Goal: Information Seeking & Learning: Learn about a topic

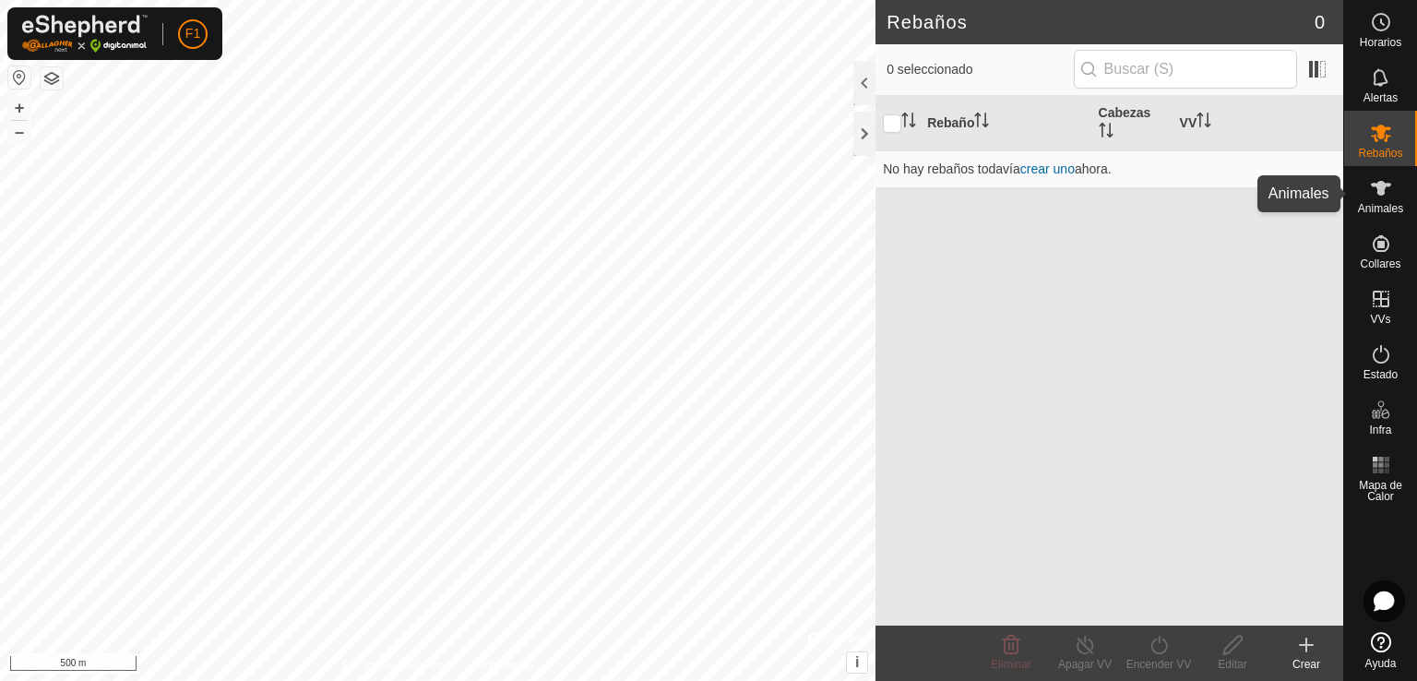
click at [1411, 215] on div "Animales" at bounding box center [1380, 193] width 73 height 55
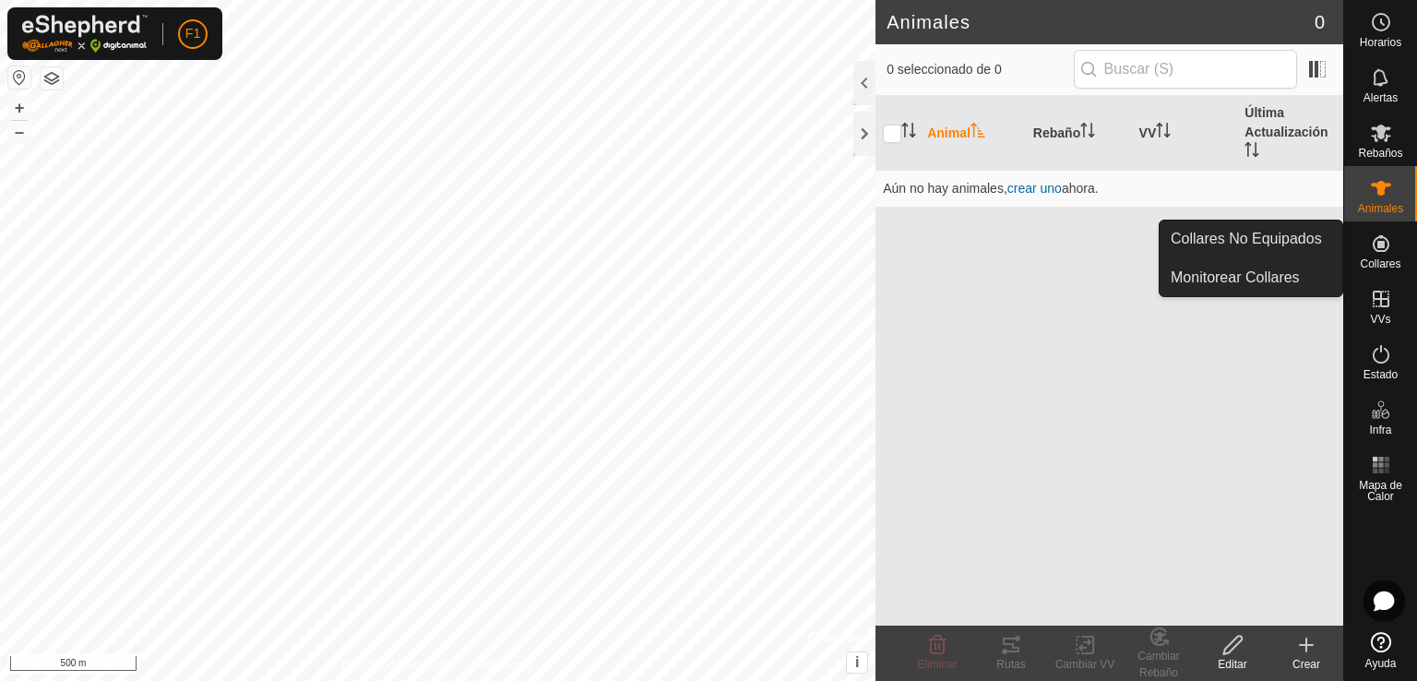
click at [1381, 248] on icon at bounding box center [1381, 243] width 22 height 22
click at [1243, 237] on link "Collares No Equipados" at bounding box center [1250, 238] width 183 height 37
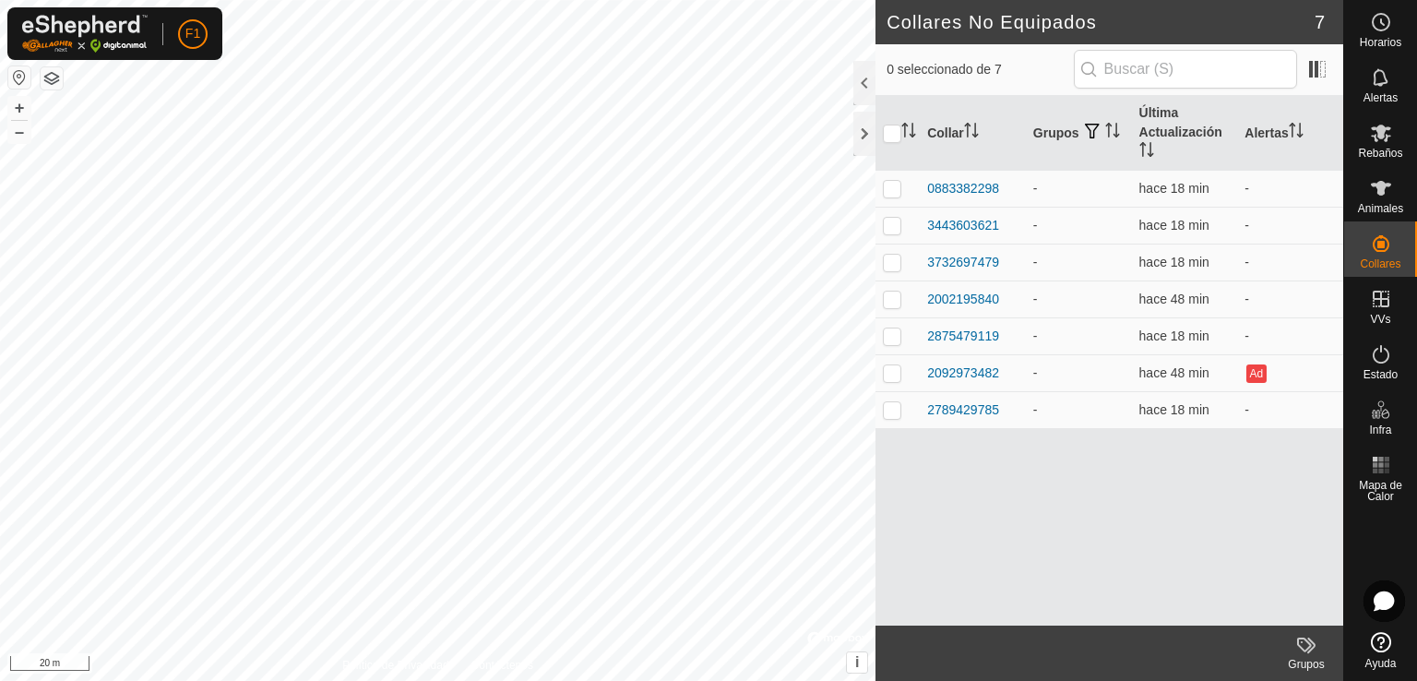
click at [358, 680] on html "F1 Horarios Alertas Rebaños Animales Collares VVs Estado Infra Mapa de Calor Ay…" at bounding box center [708, 340] width 1417 height 681
checkbox input "true"
click at [1287, 265] on td "-" at bounding box center [1290, 261] width 106 height 37
drag, startPoint x: 1142, startPoint y: 128, endPoint x: 1139, endPoint y: 137, distance: 9.6
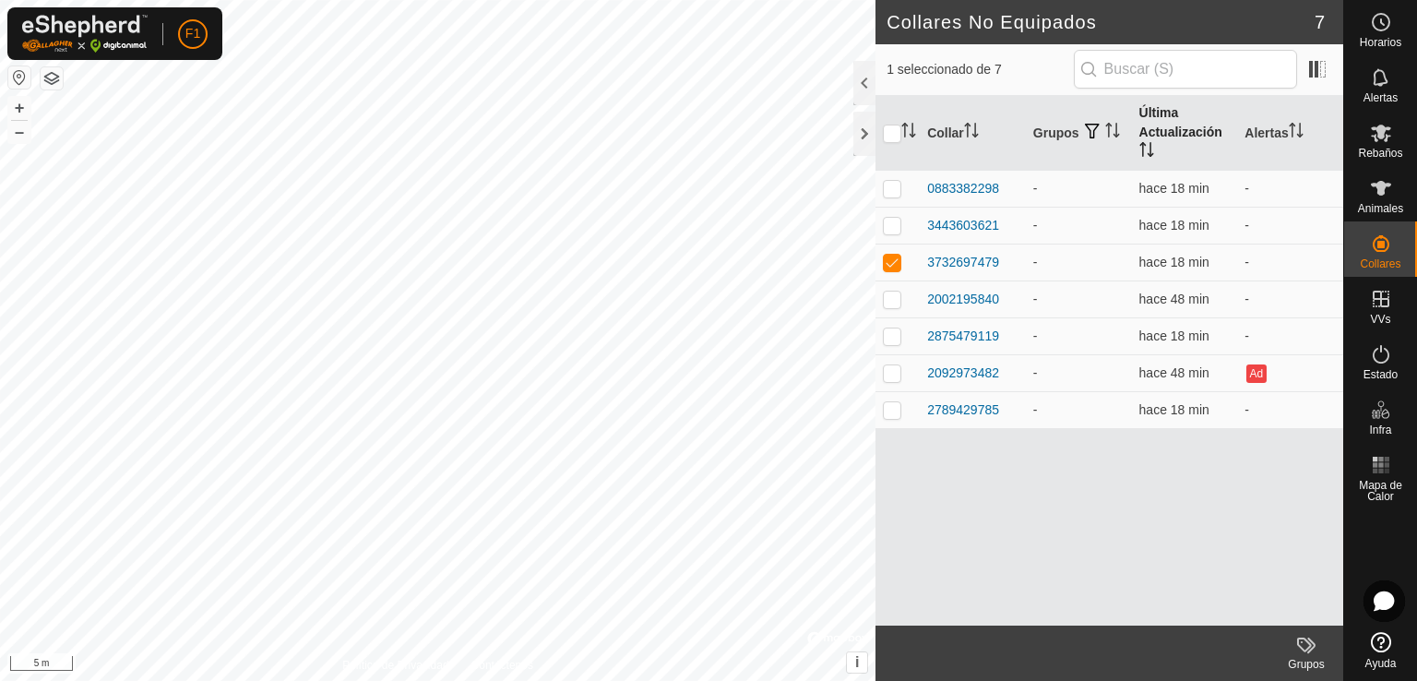
click at [1139, 128] on th "Última Actualización" at bounding box center [1185, 133] width 106 height 75
click at [1152, 125] on th "Última Actualización" at bounding box center [1185, 133] width 106 height 75
click at [896, 229] on p-checkbox at bounding box center [892, 225] width 18 height 15
checkbox input "false"
click at [949, 221] on div "3732697479" at bounding box center [963, 225] width 72 height 19
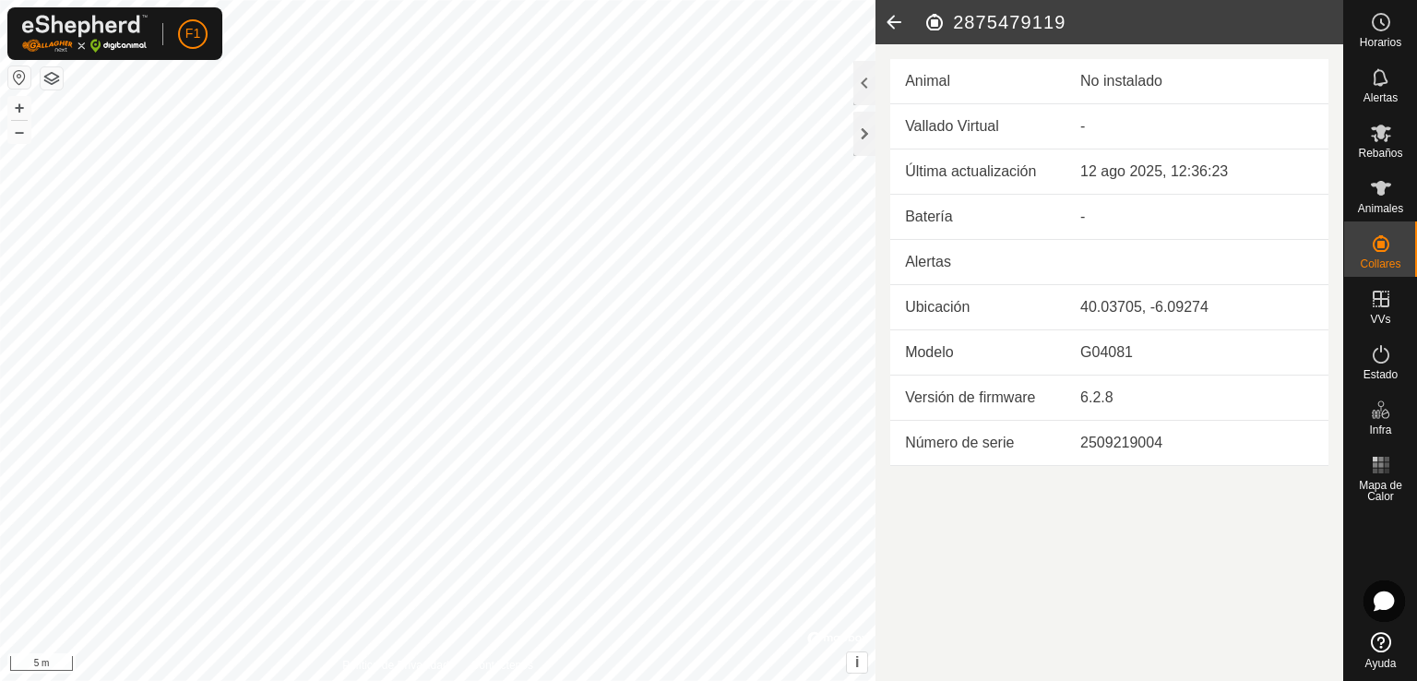
click at [881, 24] on icon at bounding box center [893, 22] width 37 height 44
click at [891, 34] on icon at bounding box center [893, 22] width 37 height 44
click at [895, 23] on icon at bounding box center [893, 22] width 37 height 44
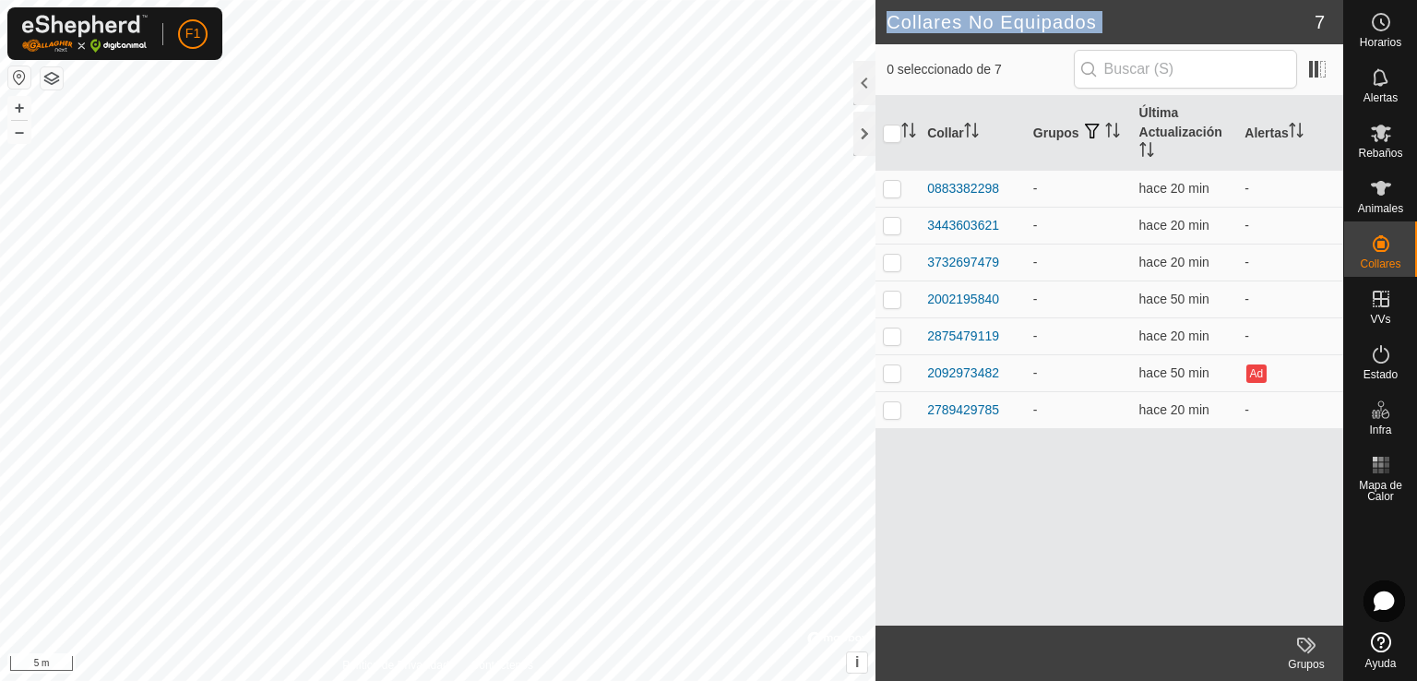
click at [895, 23] on h2 "Collares No Equipados" at bounding box center [1100, 22] width 428 height 22
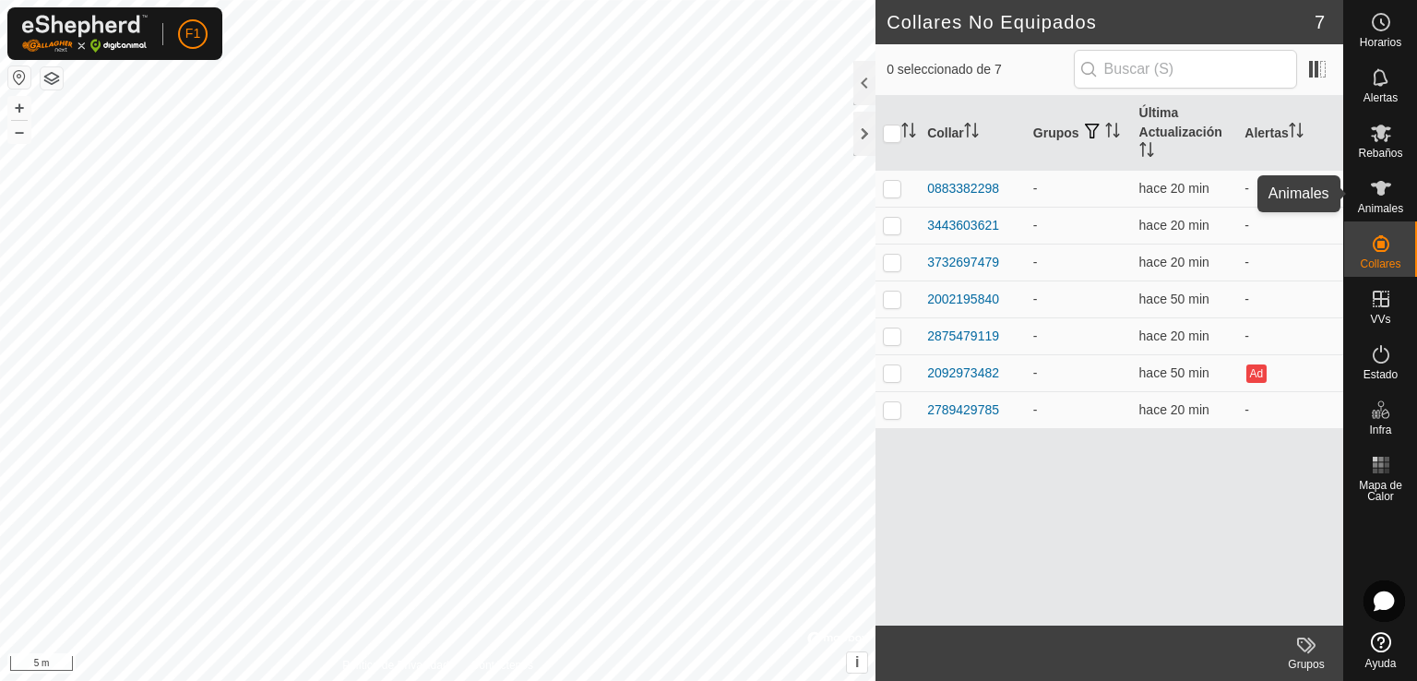
click at [1403, 198] on div "Animales" at bounding box center [1380, 193] width 73 height 55
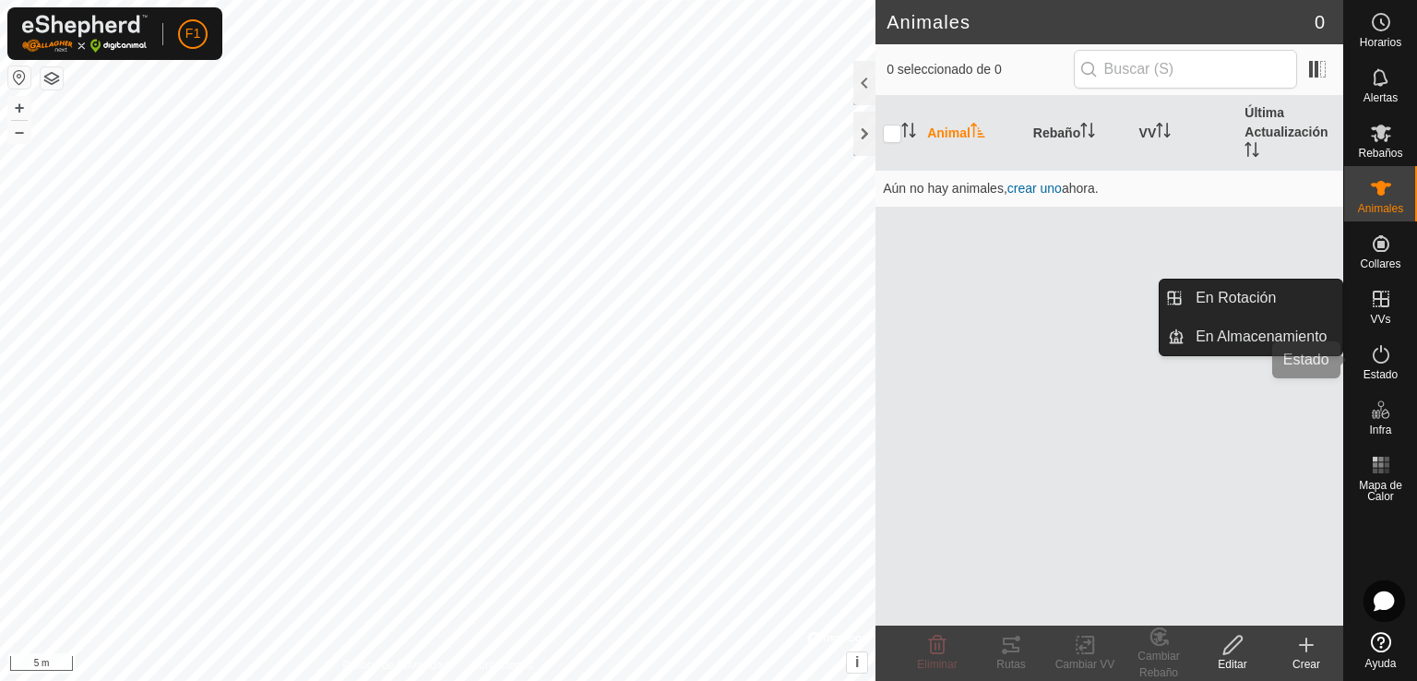
click at [1390, 357] on es-activation-svg-icon at bounding box center [1380, 354] width 33 height 30
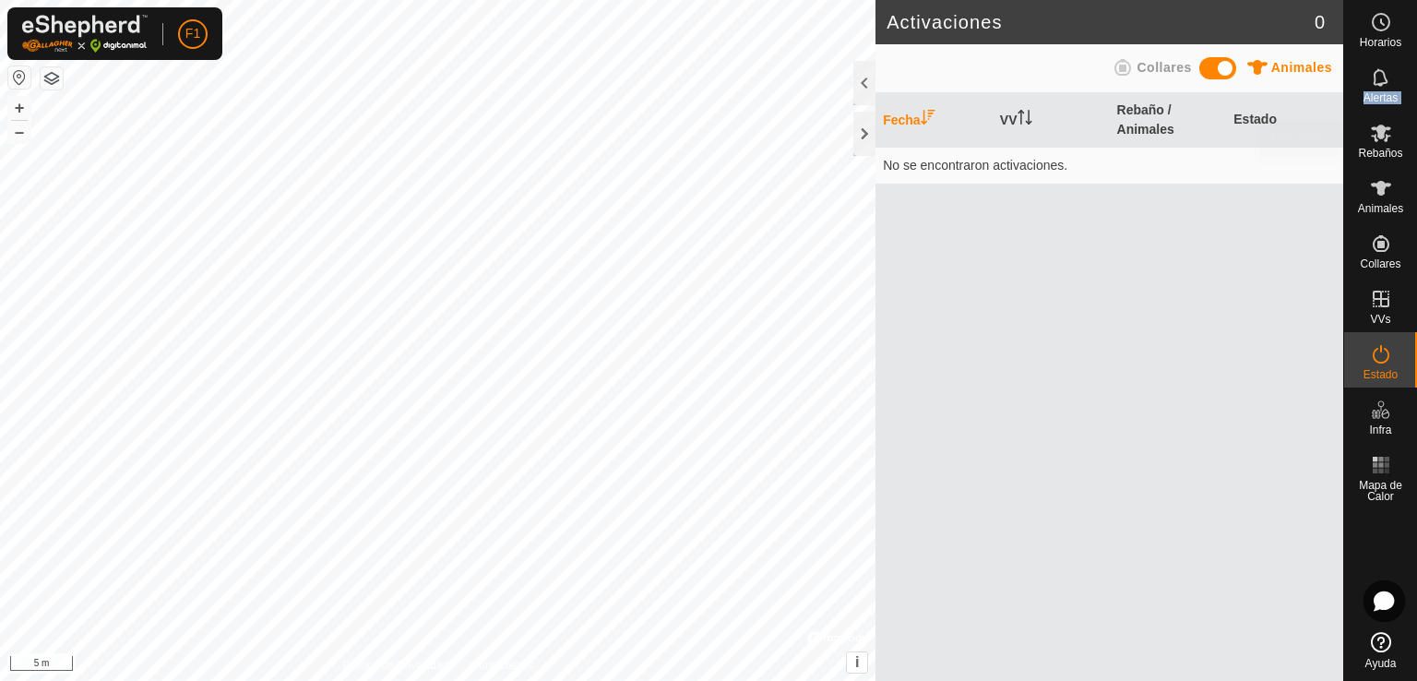
drag, startPoint x: 1384, startPoint y: 86, endPoint x: 1369, endPoint y: 126, distance: 43.5
click at [1369, 126] on nav "Horarios Alertas Rebaños Animales Collares VVs Estado Infra Mapa de Calor Ayuda" at bounding box center [1380, 340] width 73 height 681
click at [1374, 135] on icon at bounding box center [1381, 134] width 20 height 18
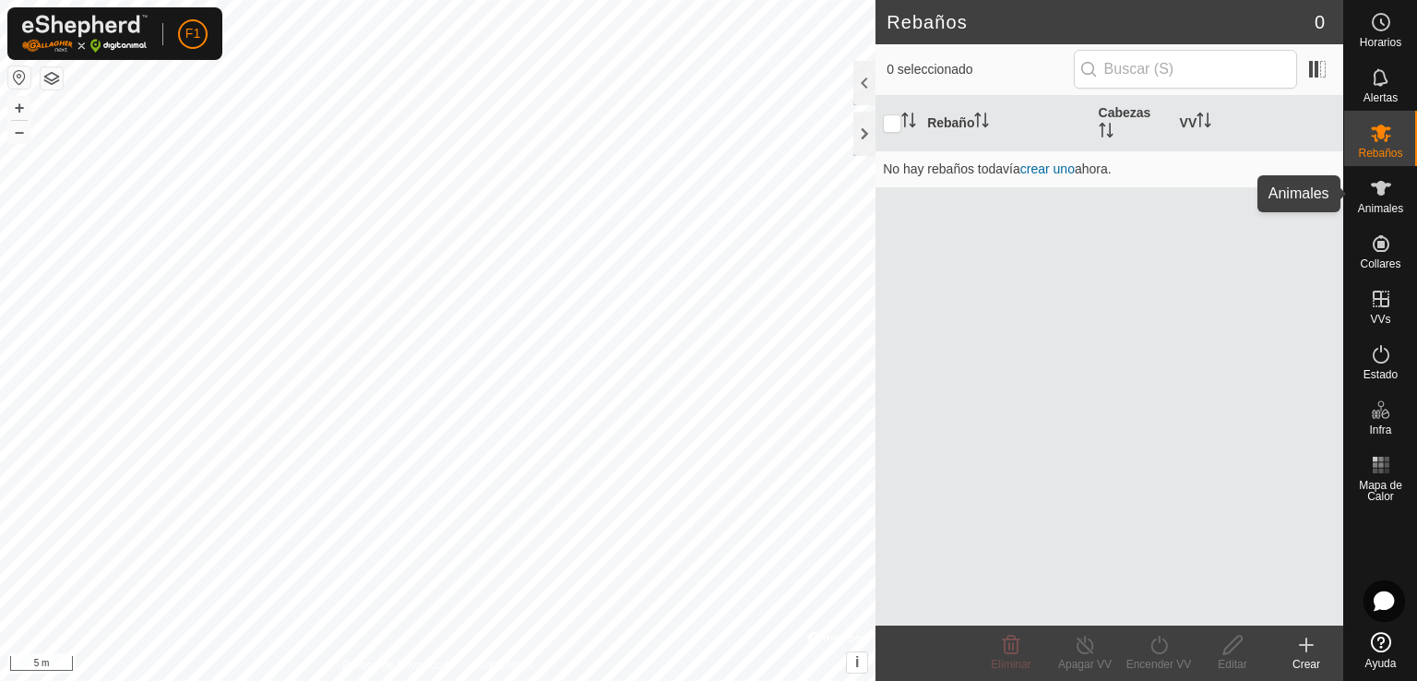
click at [1379, 184] on icon at bounding box center [1381, 188] width 20 height 15
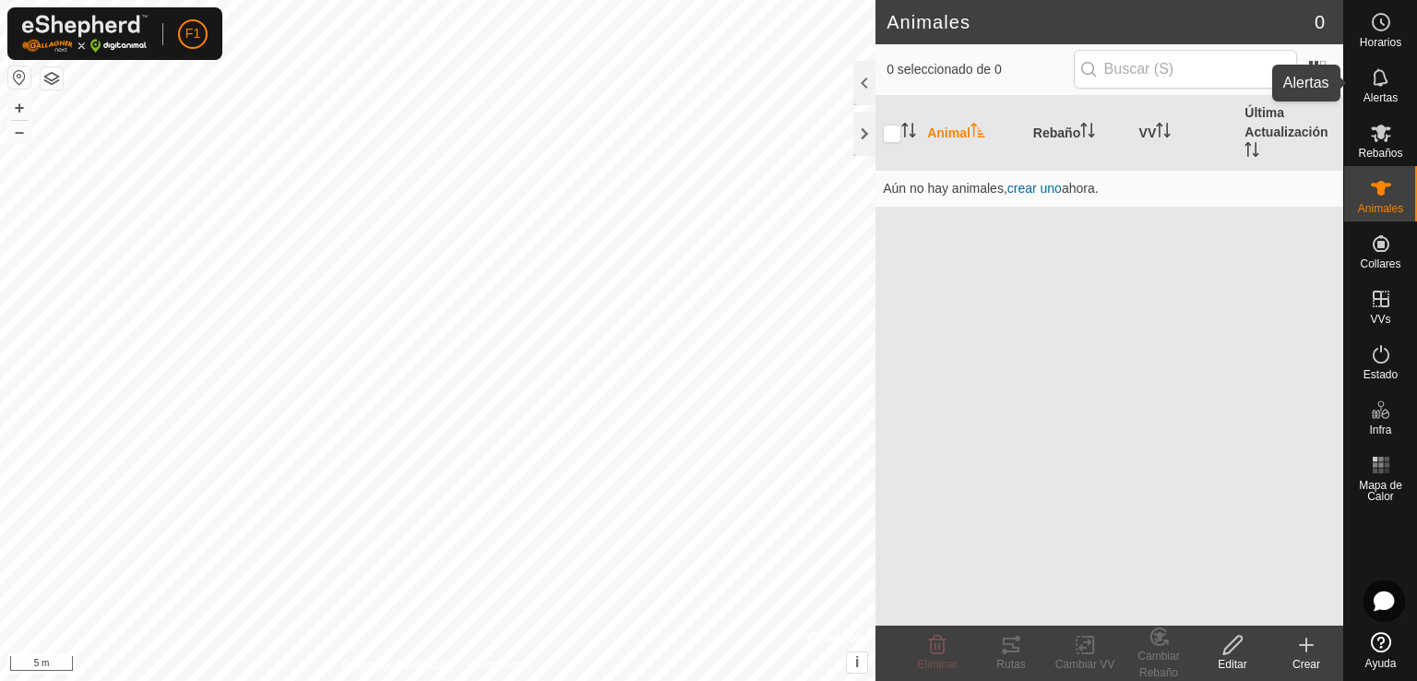
click at [1380, 97] on span "Alertas" at bounding box center [1380, 97] width 34 height 11
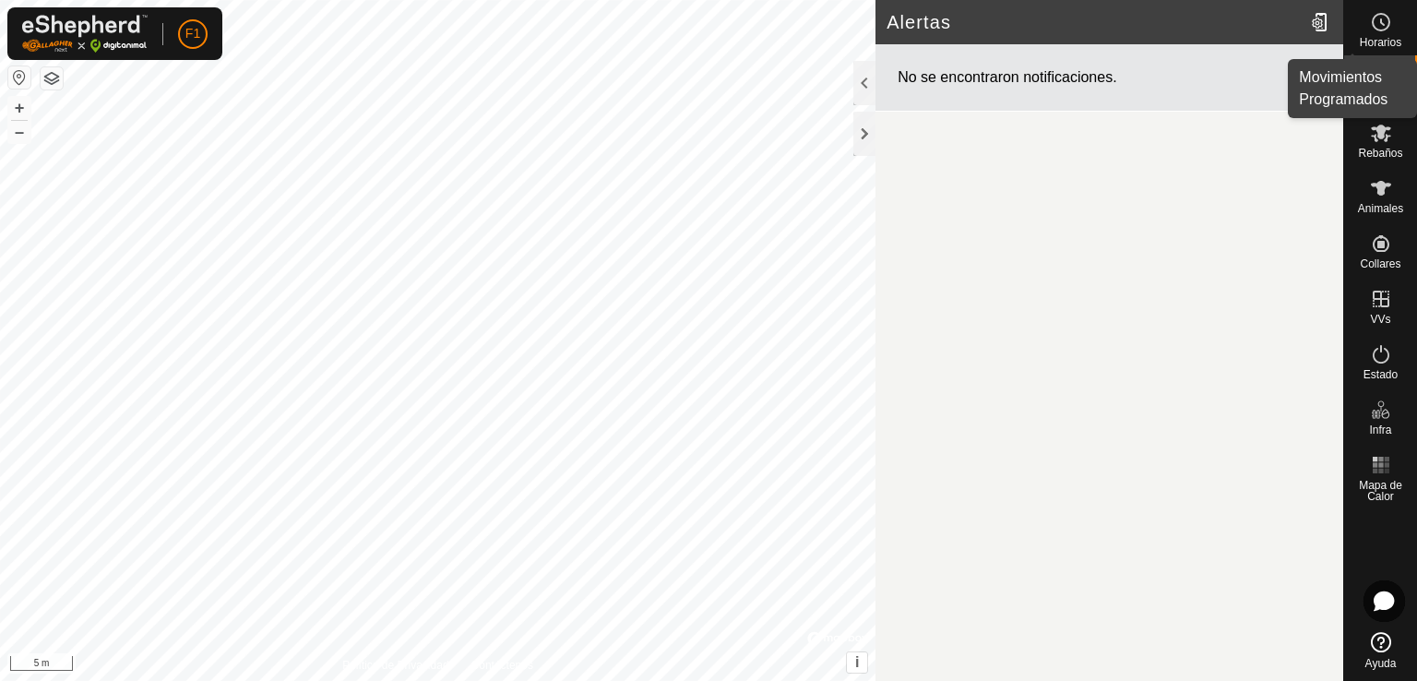
drag, startPoint x: 1400, startPoint y: 30, endPoint x: 1358, endPoint y: 240, distance: 213.6
click at [1398, 39] on div "Horarios" at bounding box center [1380, 27] width 73 height 55
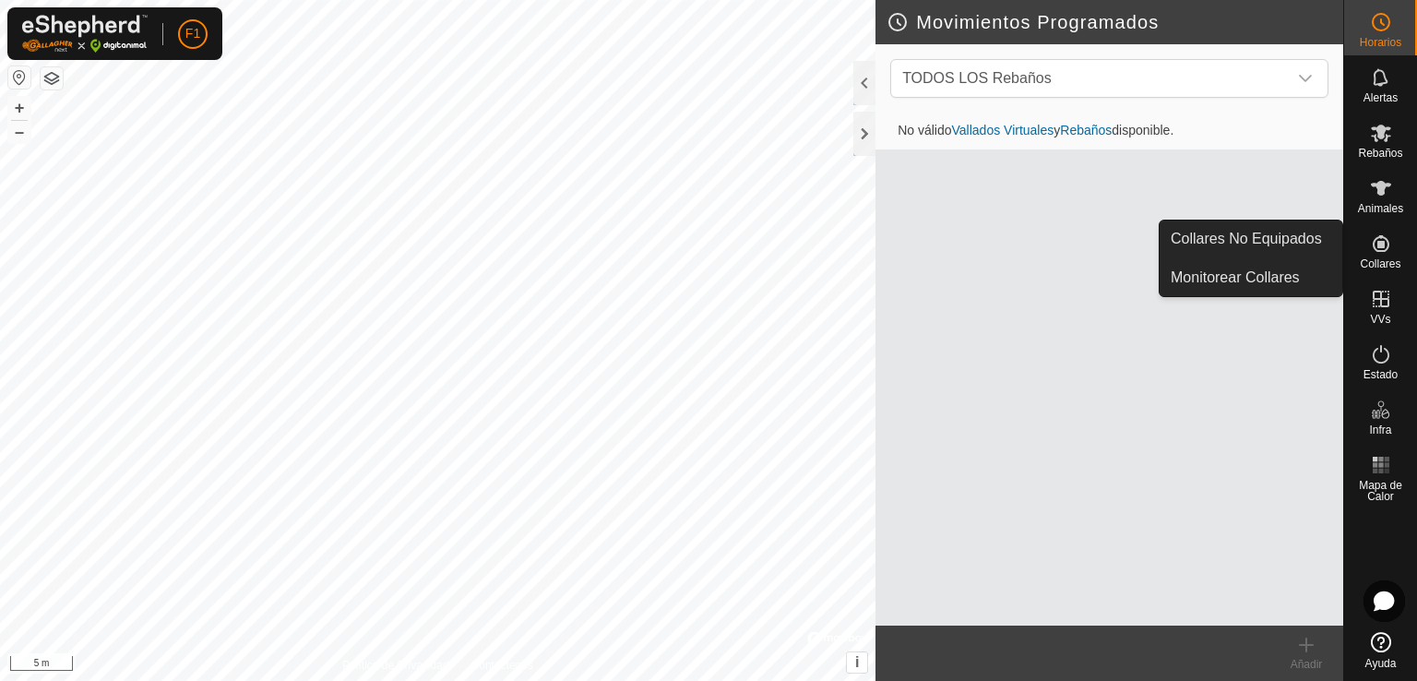
click at [1390, 265] on span "Collares" at bounding box center [1380, 263] width 41 height 11
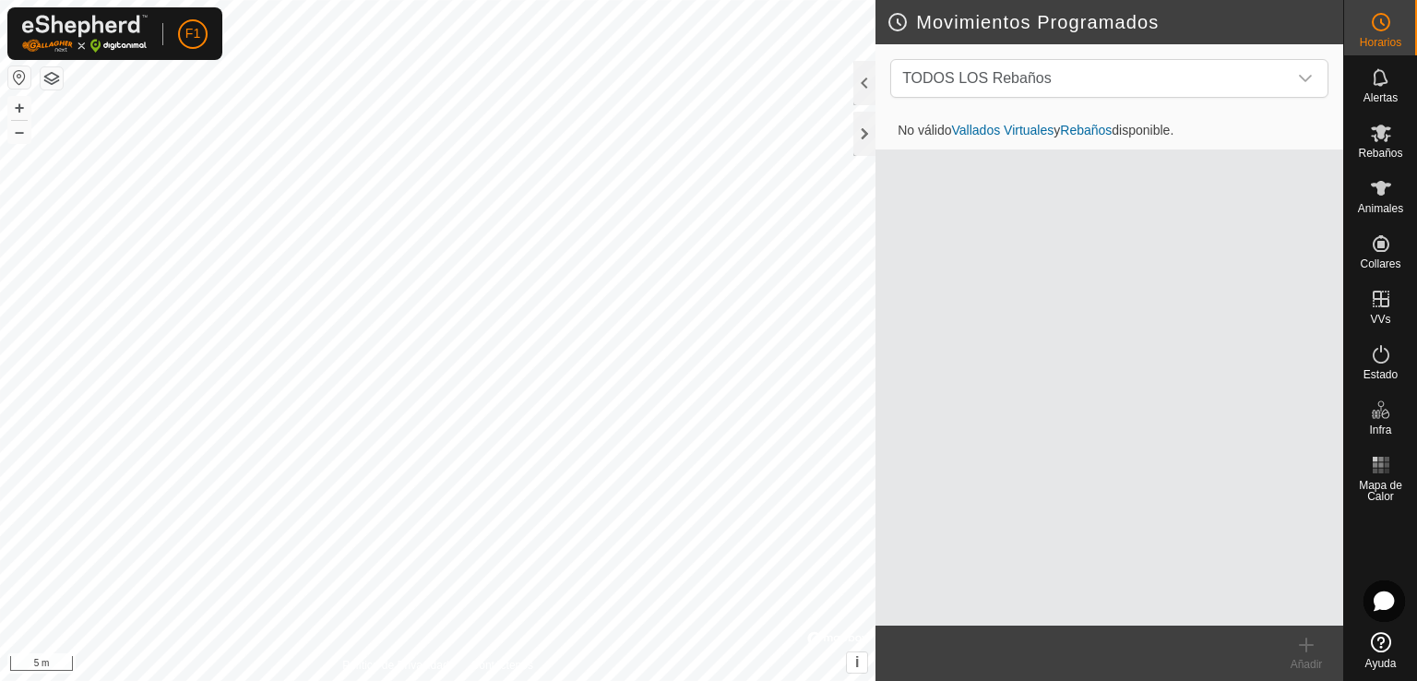
click at [22, 71] on button "button" at bounding box center [19, 77] width 22 height 22
click at [51, 87] on button "button" at bounding box center [52, 78] width 22 height 22
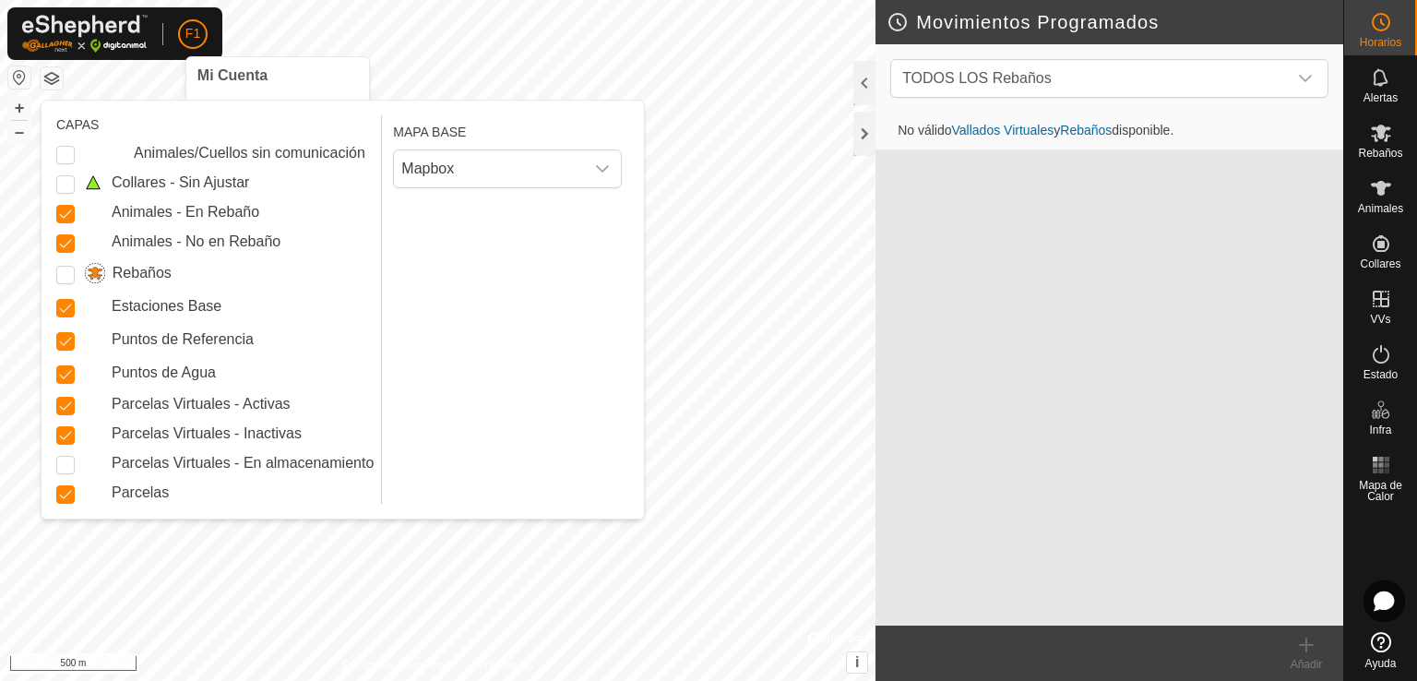
click at [190, 30] on span "F1" at bounding box center [192, 33] width 15 height 19
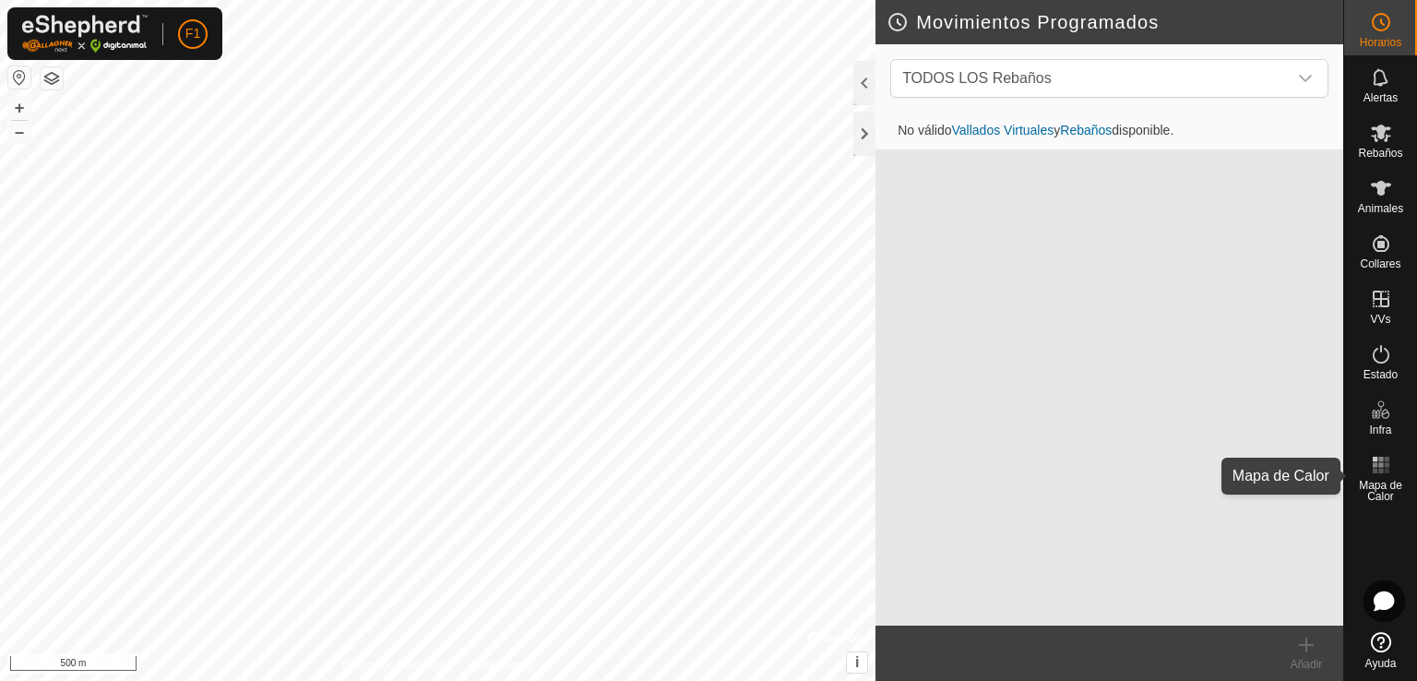
click at [1384, 481] on span "Mapa de Calor" at bounding box center [1380, 491] width 64 height 22
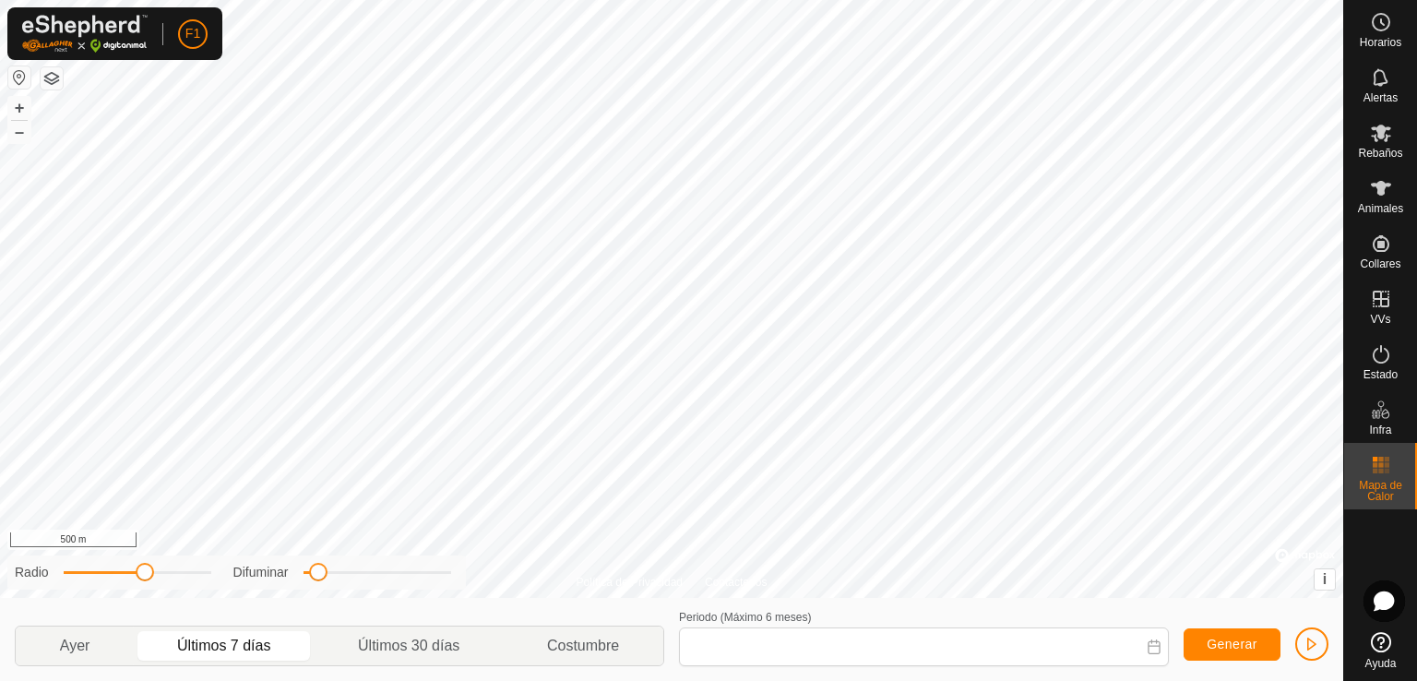
type input "[DATE] - [DATE]"
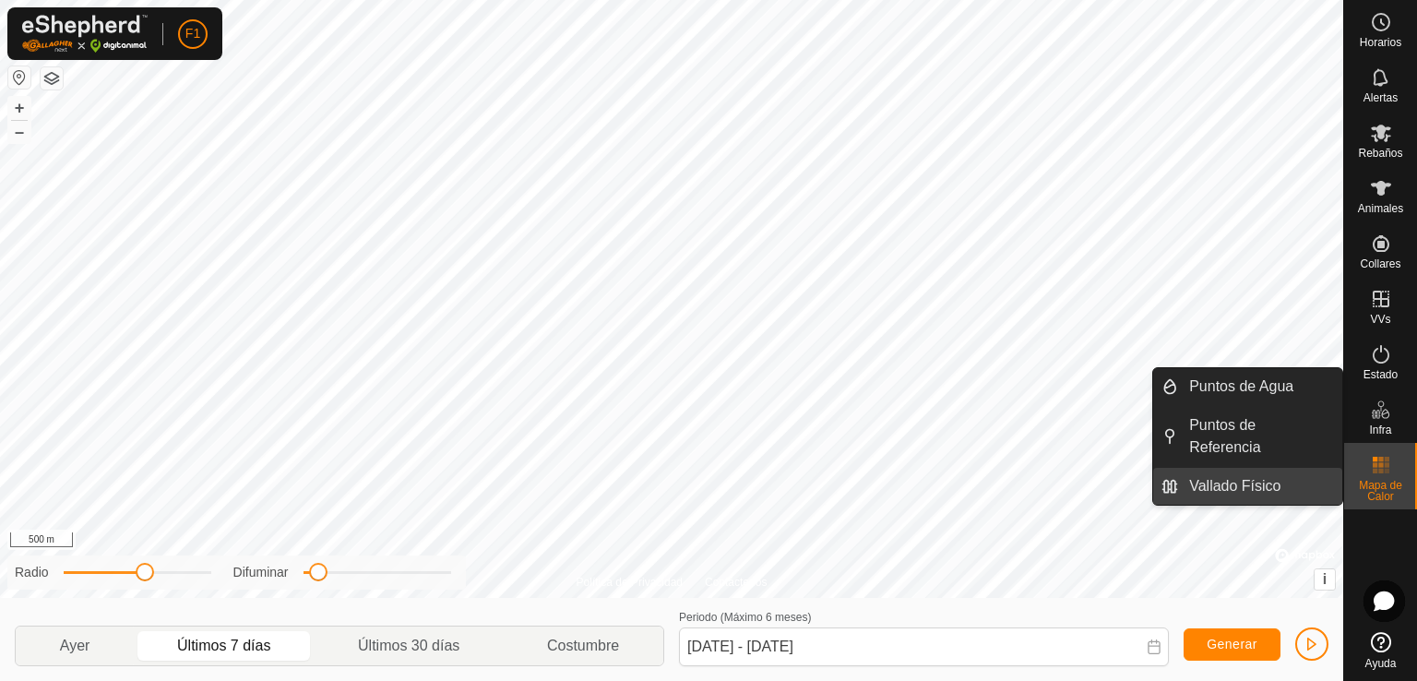
click at [1279, 468] on link "Vallado Físico" at bounding box center [1260, 486] width 164 height 37
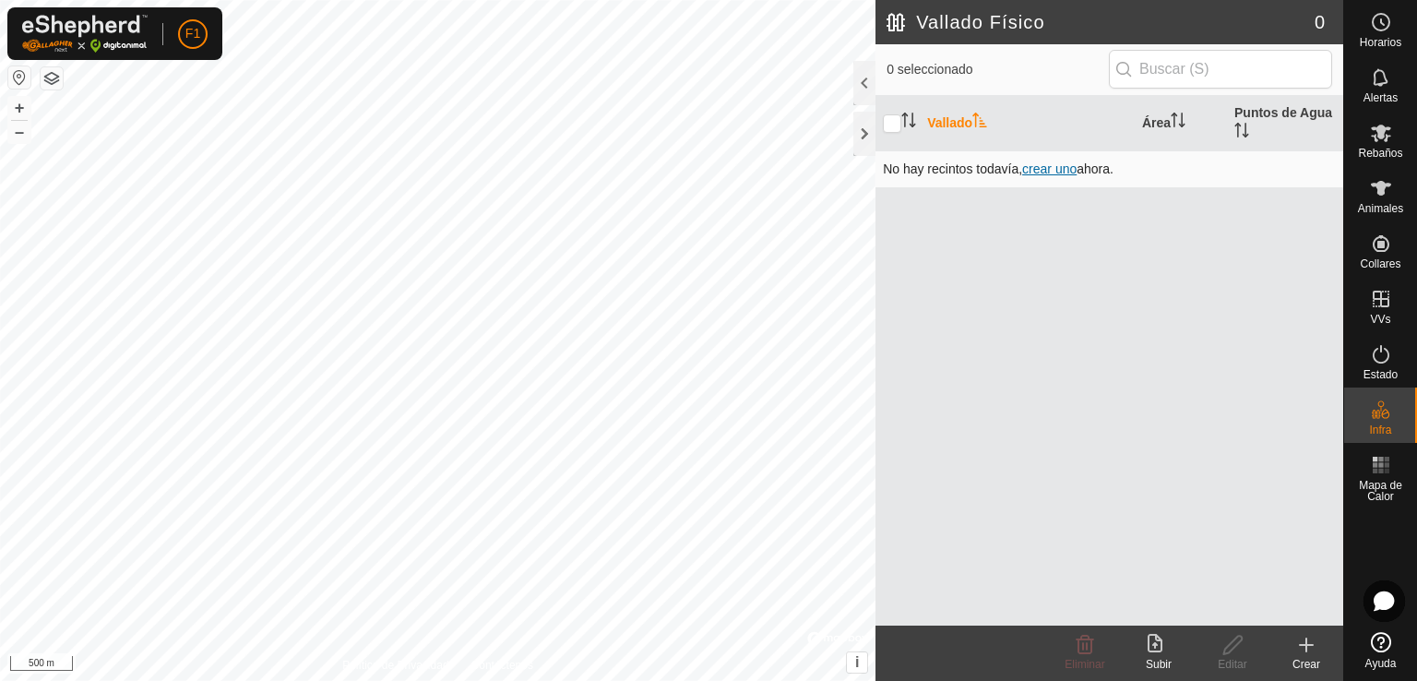
click at [1040, 171] on span "crear uno" at bounding box center [1049, 168] width 54 height 15
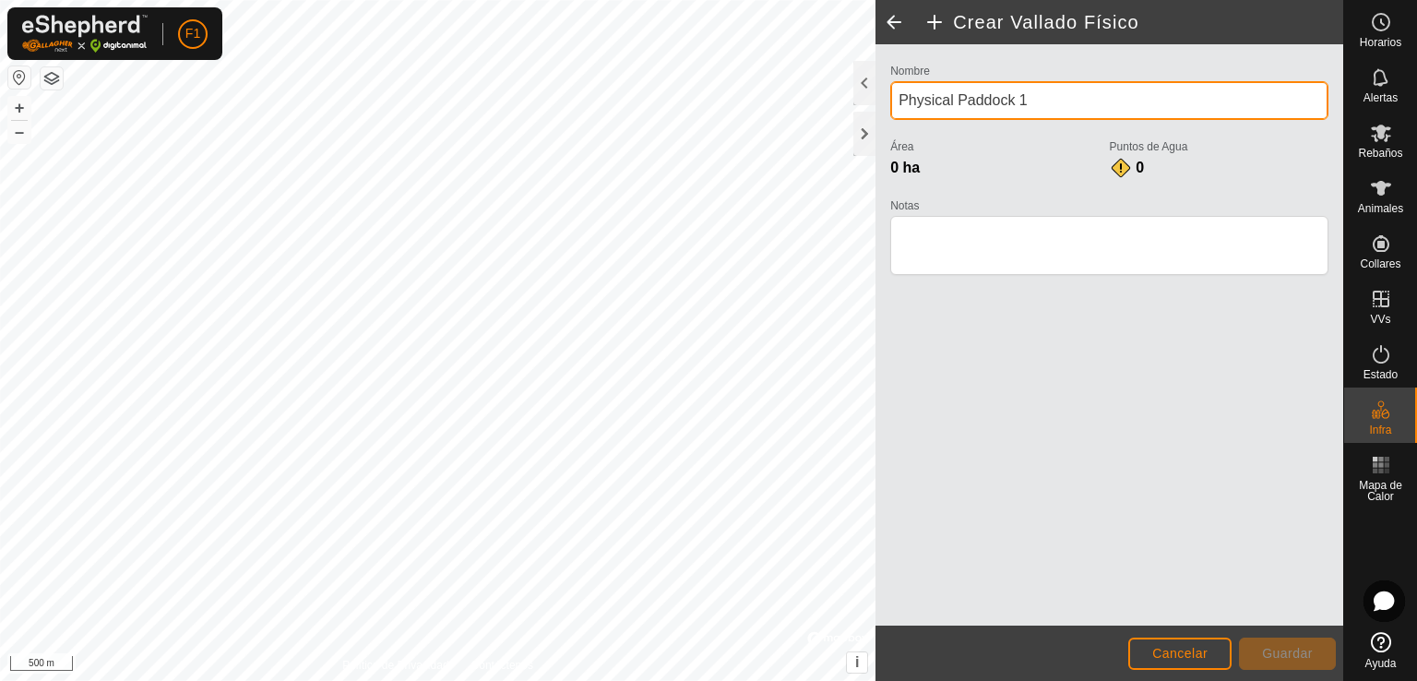
click at [984, 110] on input "Physical Paddock 1" at bounding box center [1109, 100] width 438 height 39
drag, startPoint x: 984, startPoint y: 110, endPoint x: 984, endPoint y: 139, distance: 29.5
click at [984, 125] on div "Nombre Physical Paddock 1" at bounding box center [1109, 97] width 438 height 76
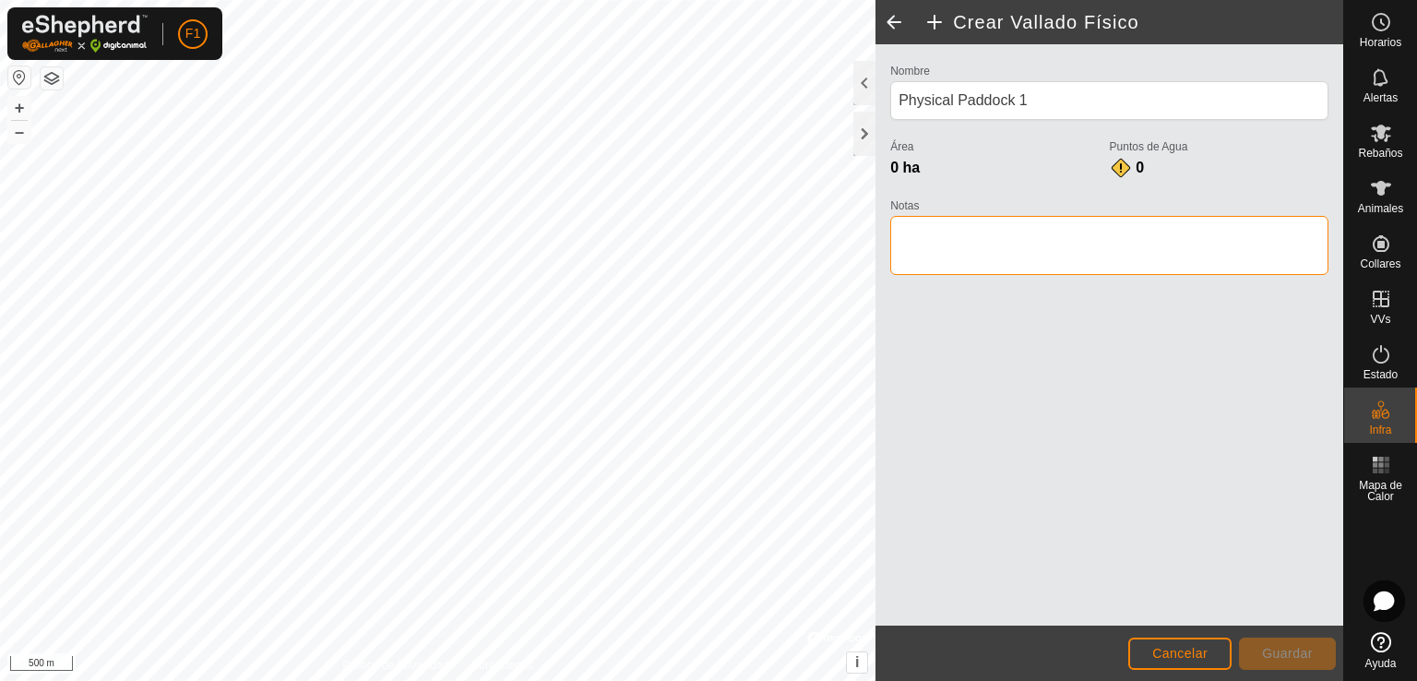
click at [1013, 245] on textarea "Notas" at bounding box center [1109, 245] width 438 height 59
type textarea "111"
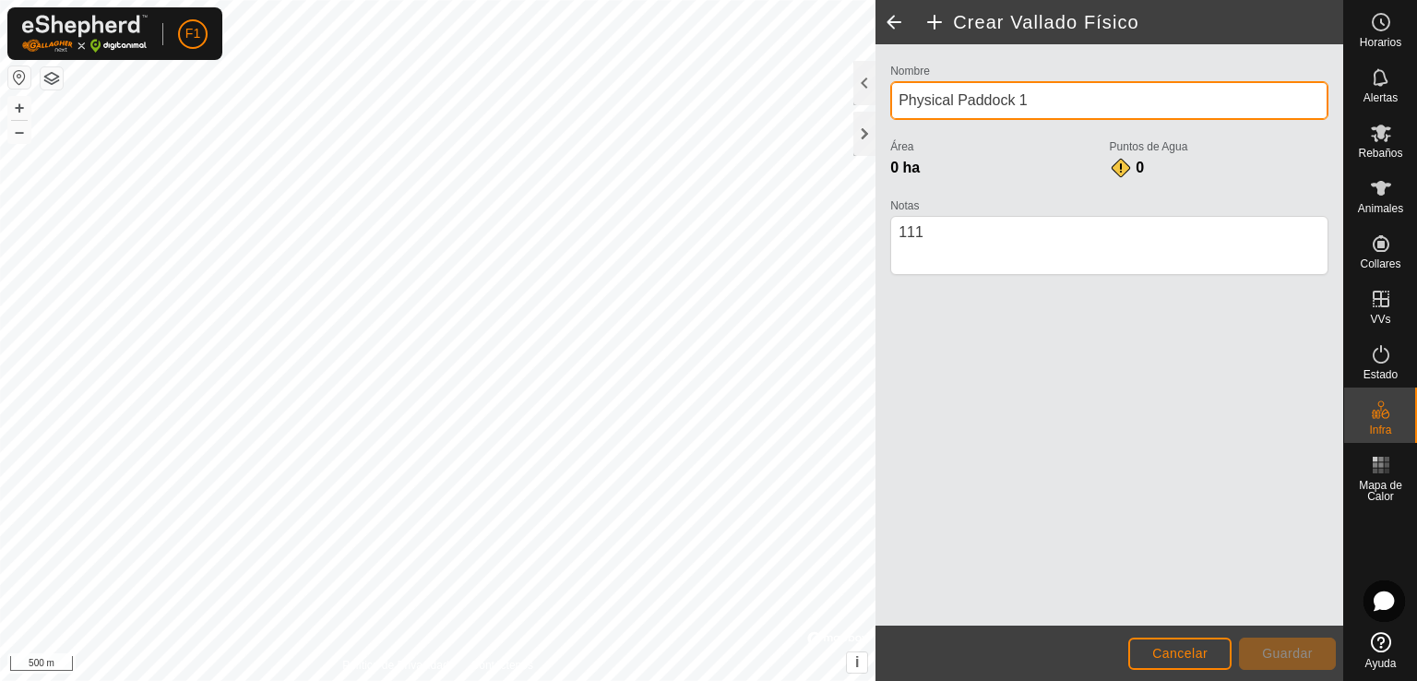
click at [1028, 110] on input "Physical Paddock 1" at bounding box center [1109, 100] width 438 height 39
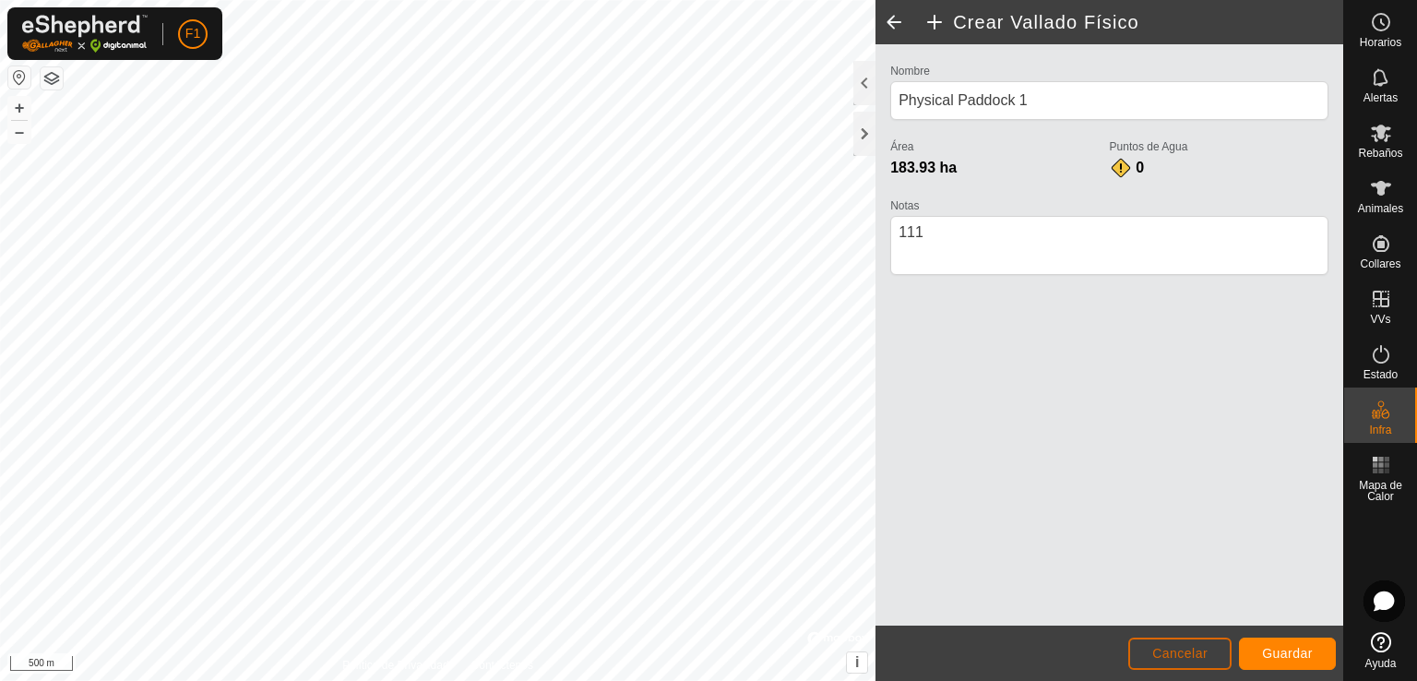
click at [1173, 654] on span "Cancelar" at bounding box center [1179, 653] width 55 height 15
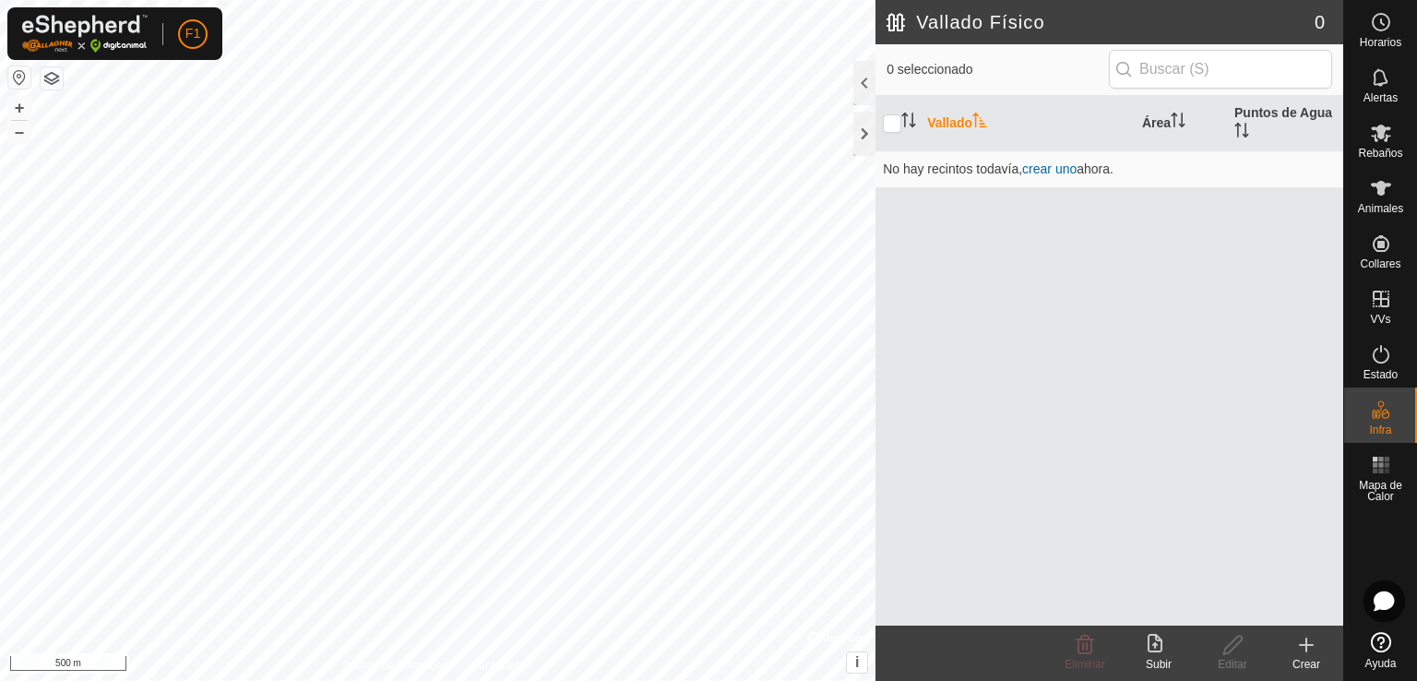
click at [171, 0] on html "F1 Horarios Alertas Rebaños Animales Collares VVs Estado Infra Mapa de Calor Ay…" at bounding box center [708, 340] width 1417 height 681
click at [208, 0] on html "F1 Horarios Alertas Rebaños Animales Collares VVs Estado Infra Mapa de Calor Ay…" at bounding box center [708, 340] width 1417 height 681
click at [348, 680] on html "F1 Horarios Alertas Rebaños Animales Collares VVs Estado Infra Mapa de Calor Ay…" at bounding box center [708, 340] width 1417 height 681
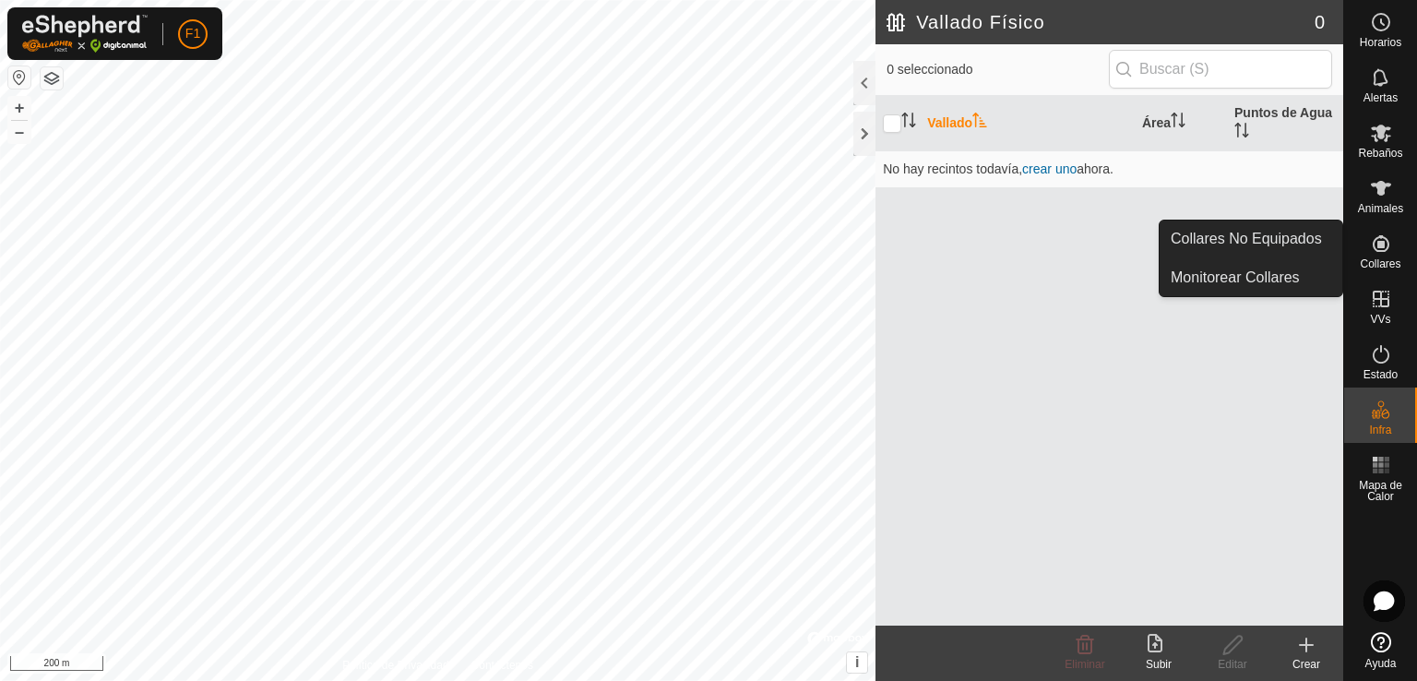
click at [1398, 259] on span "Collares" at bounding box center [1380, 263] width 41 height 11
click at [1284, 237] on link "Collares No Equipados" at bounding box center [1250, 238] width 183 height 37
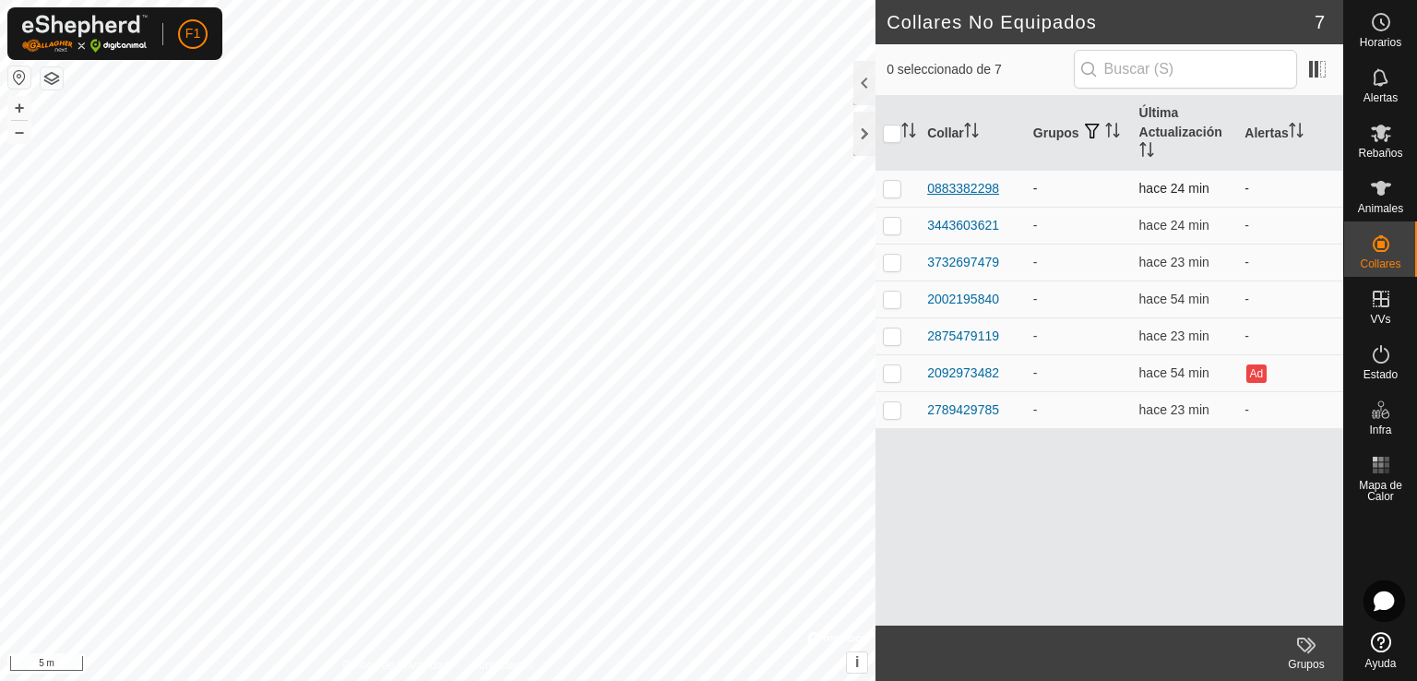
click at [977, 191] on div "0883382298" at bounding box center [963, 188] width 72 height 19
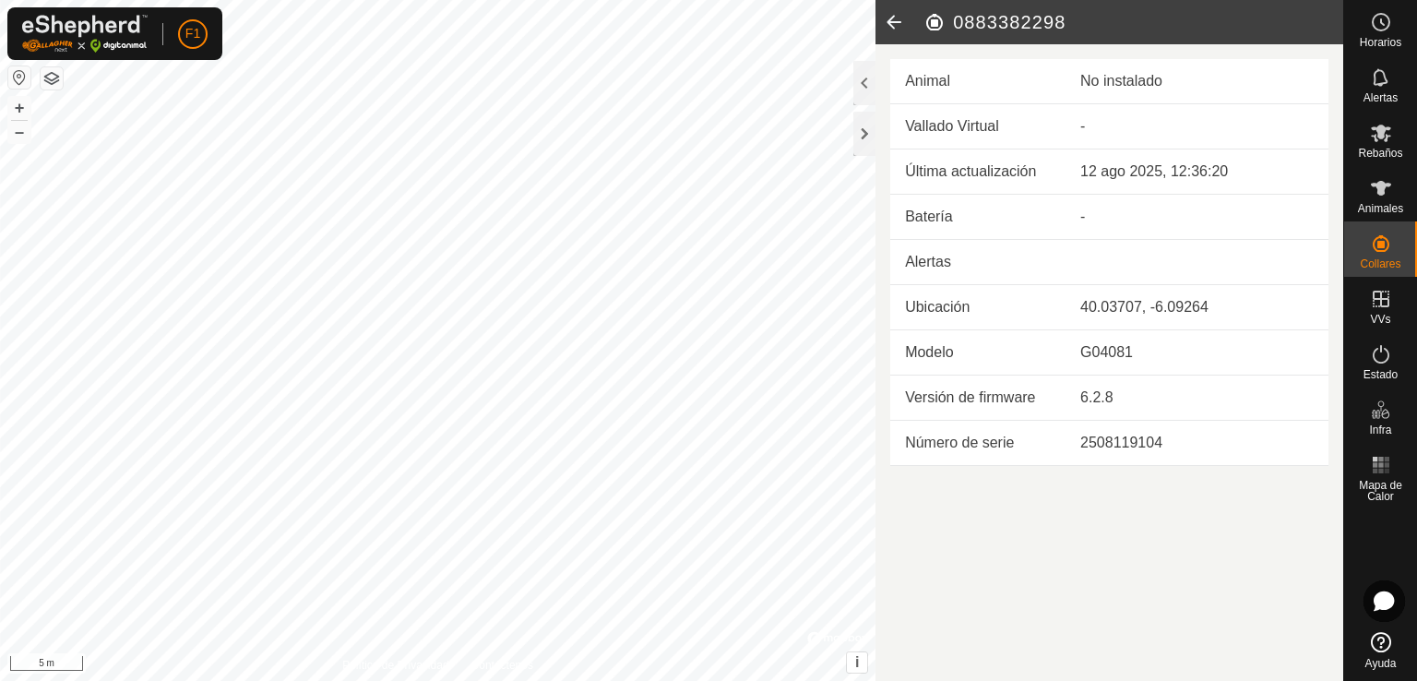
click at [885, 12] on icon at bounding box center [893, 22] width 37 height 44
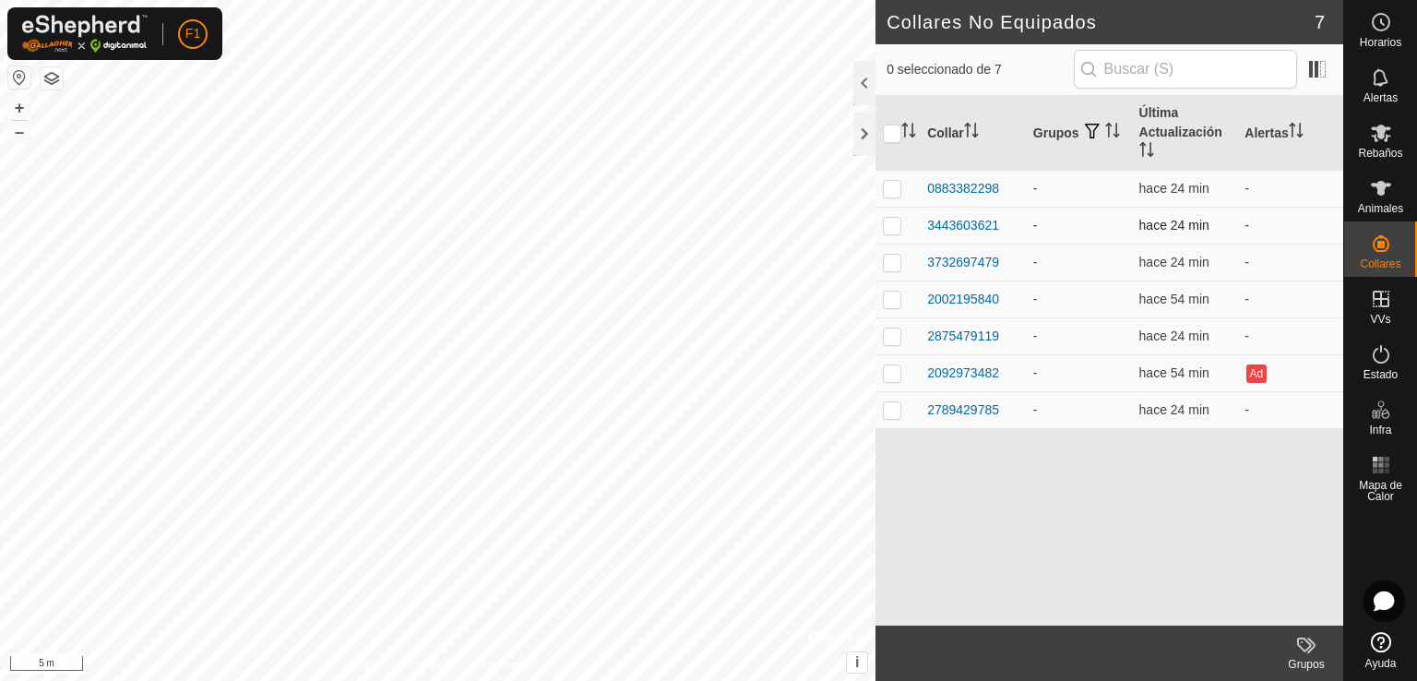
click at [1092, 226] on td "-" at bounding box center [1079, 225] width 106 height 37
click at [992, 220] on div "3443603621" at bounding box center [963, 225] width 72 height 19
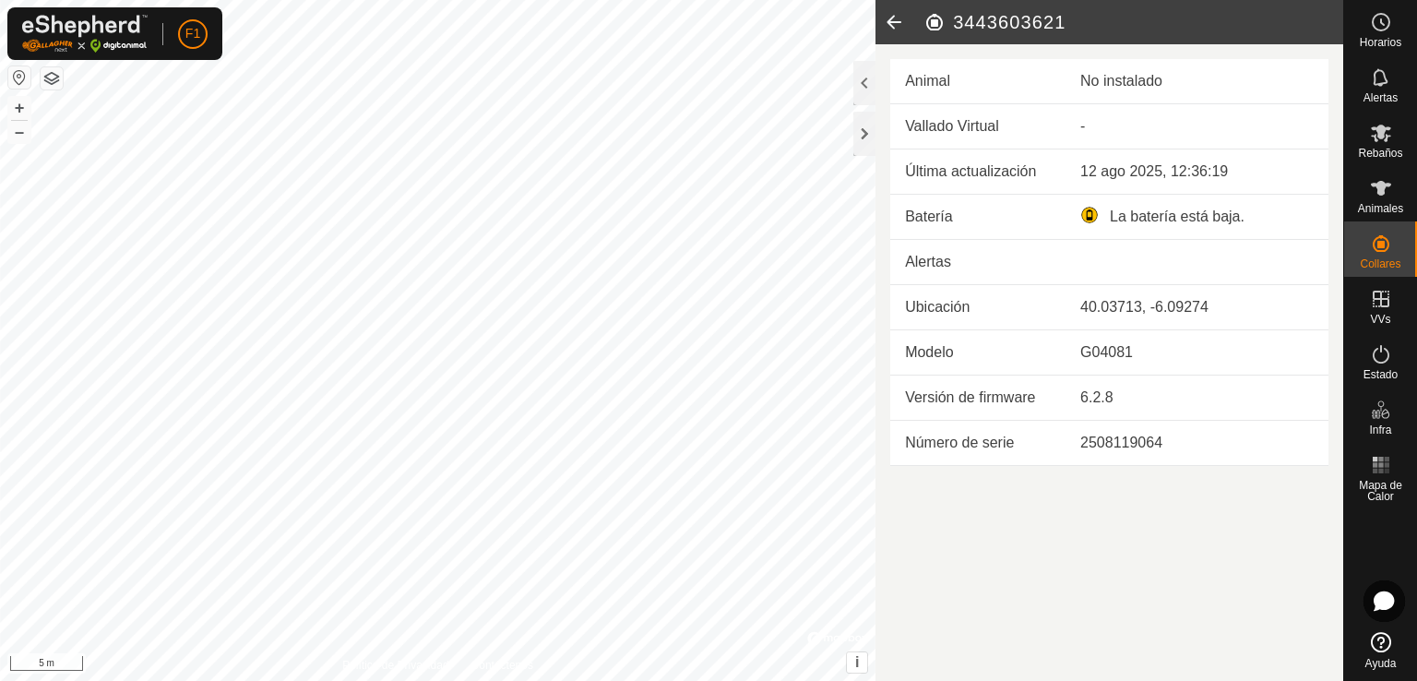
click at [885, 22] on icon at bounding box center [893, 22] width 37 height 44
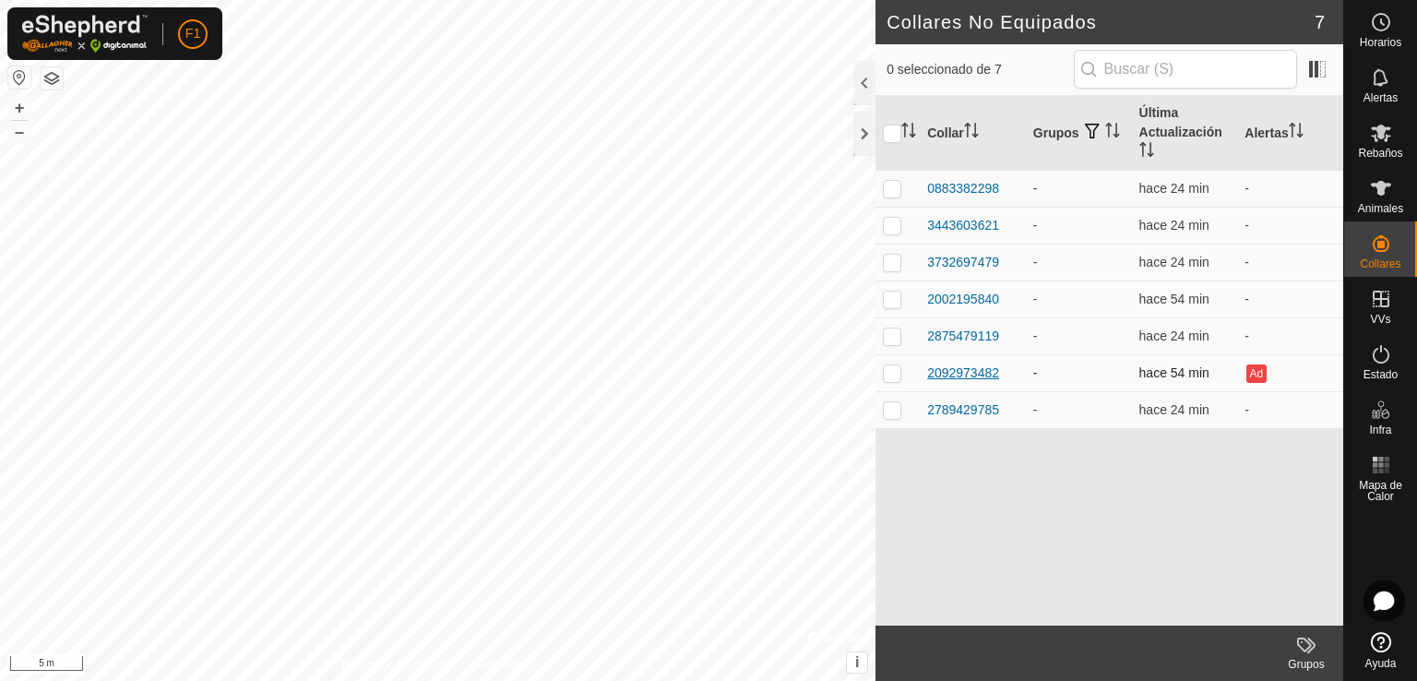
click at [963, 376] on div "2092973482" at bounding box center [963, 372] width 72 height 19
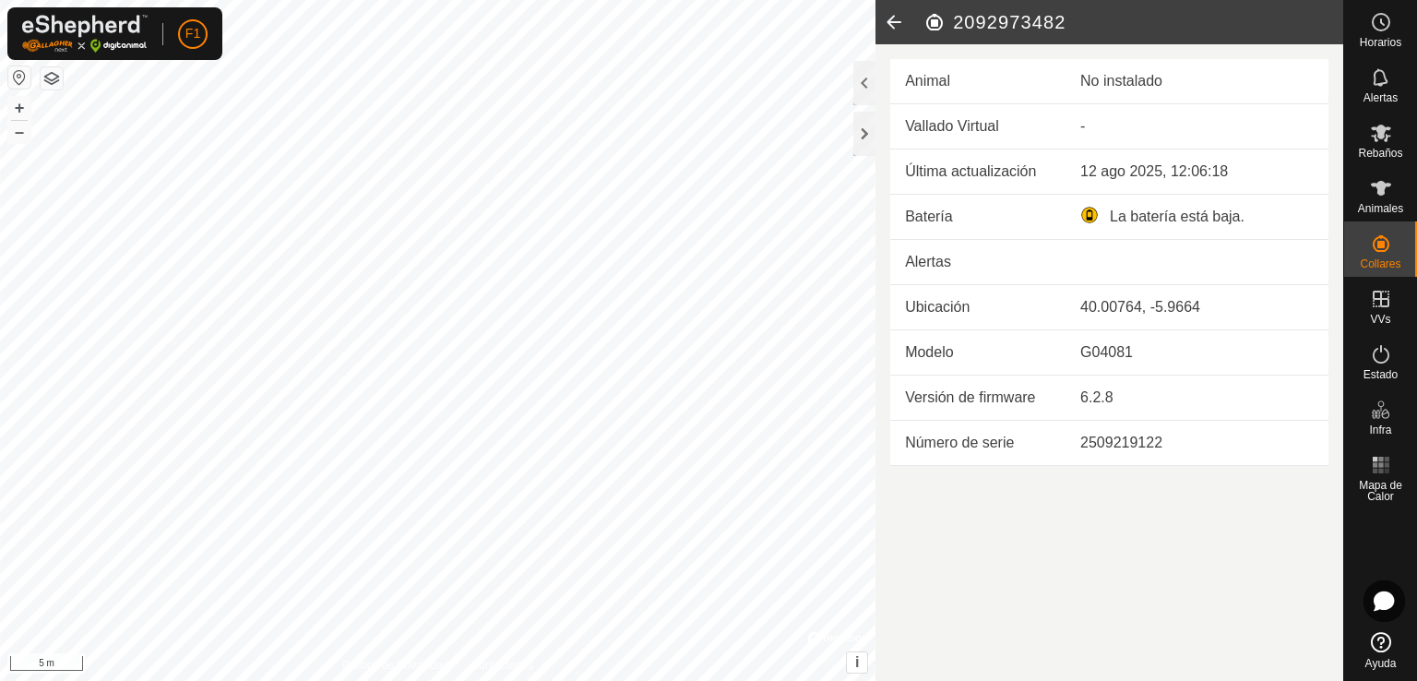
click at [886, 25] on icon at bounding box center [893, 22] width 37 height 44
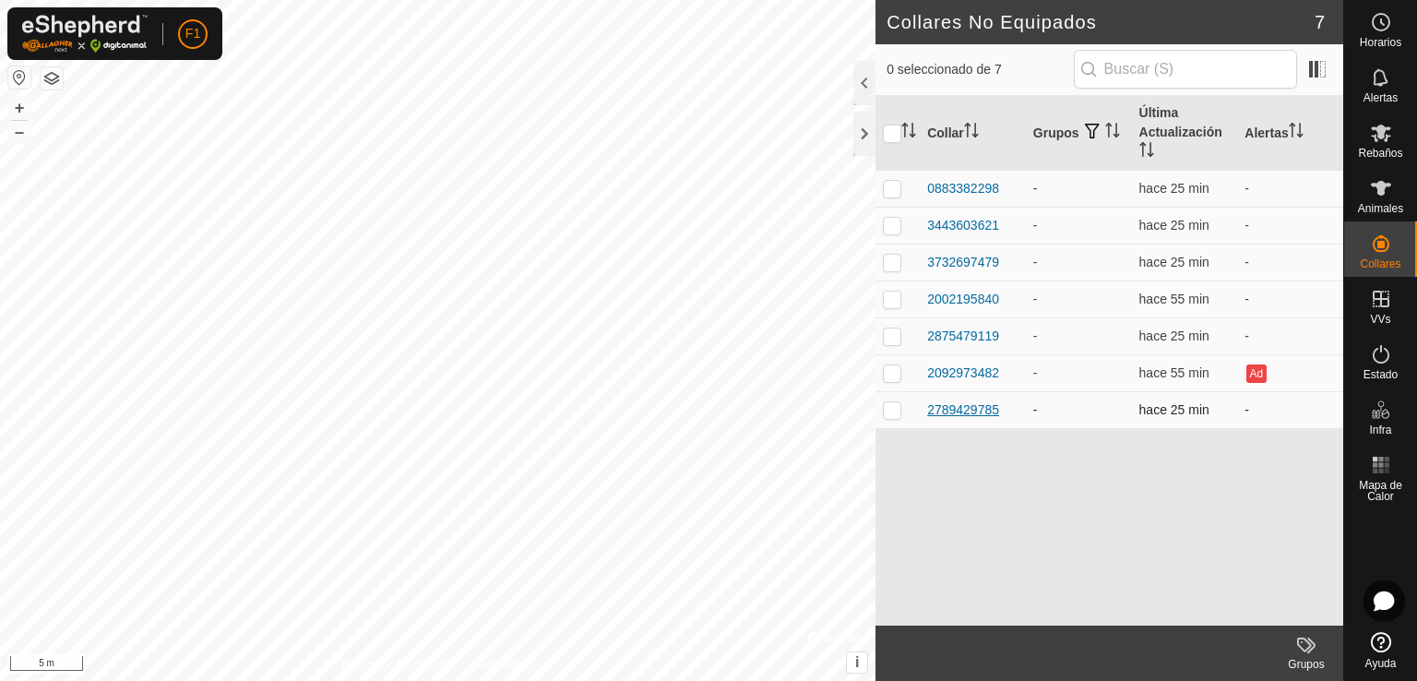
click at [957, 409] on div "2789429785" at bounding box center [963, 409] width 72 height 19
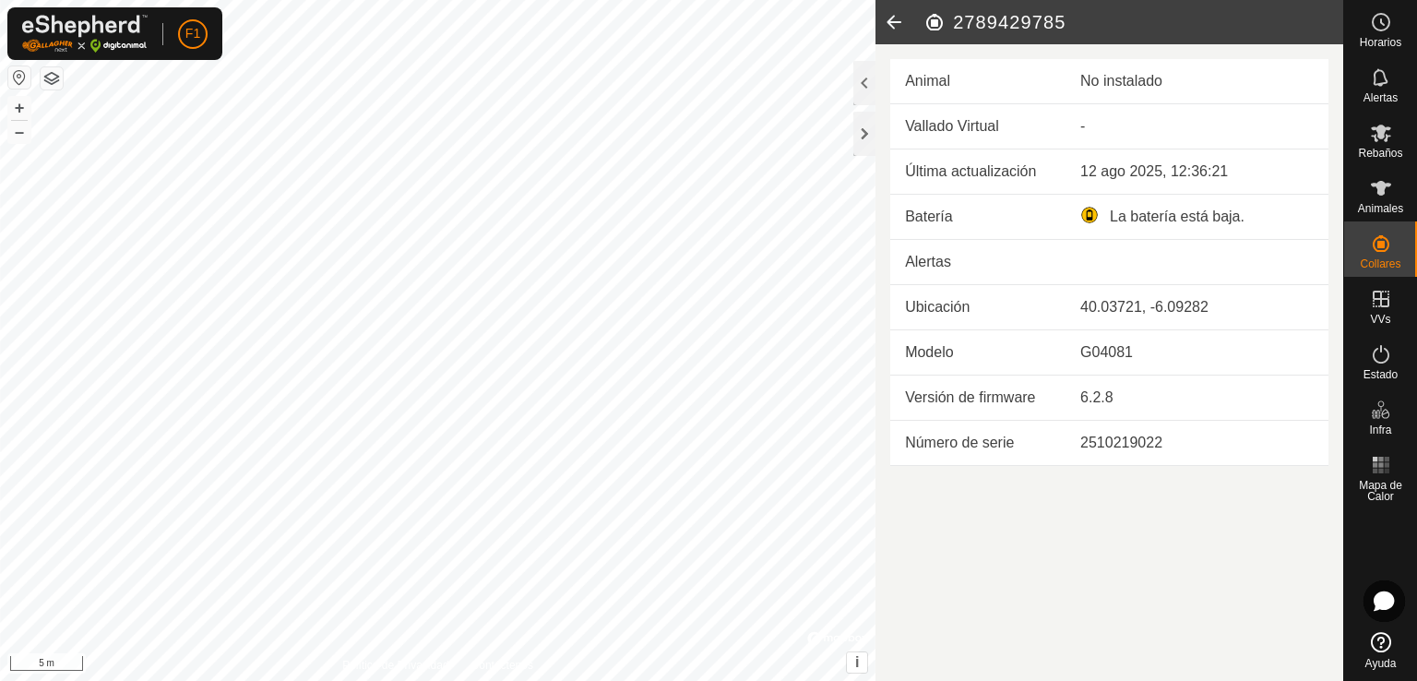
click at [893, 18] on icon at bounding box center [893, 22] width 37 height 44
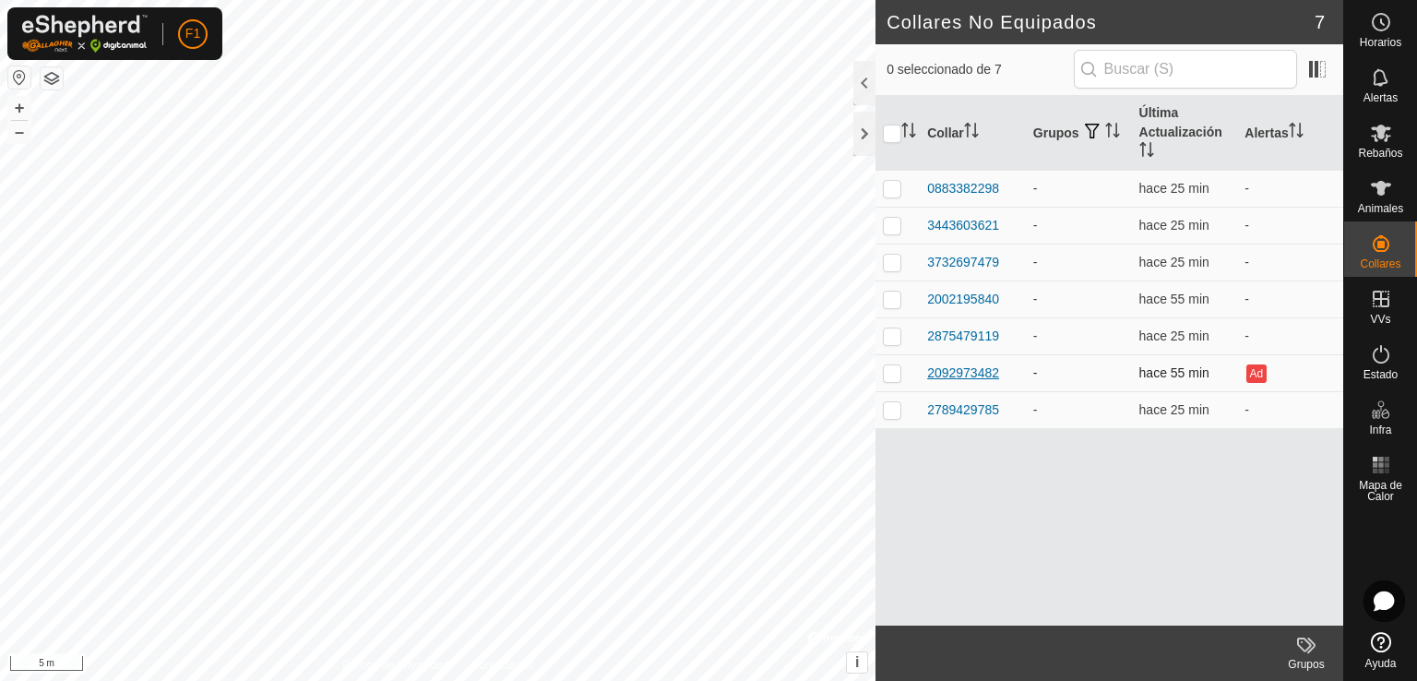
click at [975, 363] on div "2092973482" at bounding box center [963, 372] width 72 height 19
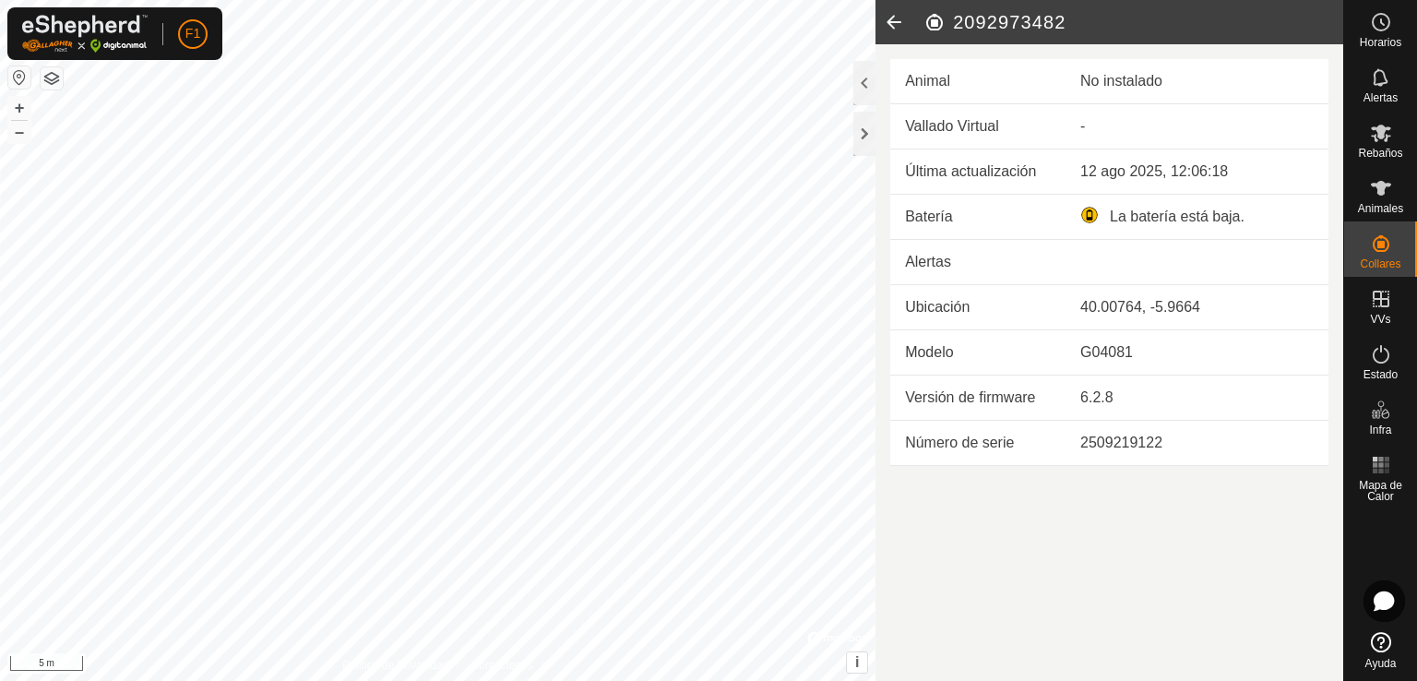
click at [894, 18] on icon at bounding box center [893, 22] width 37 height 44
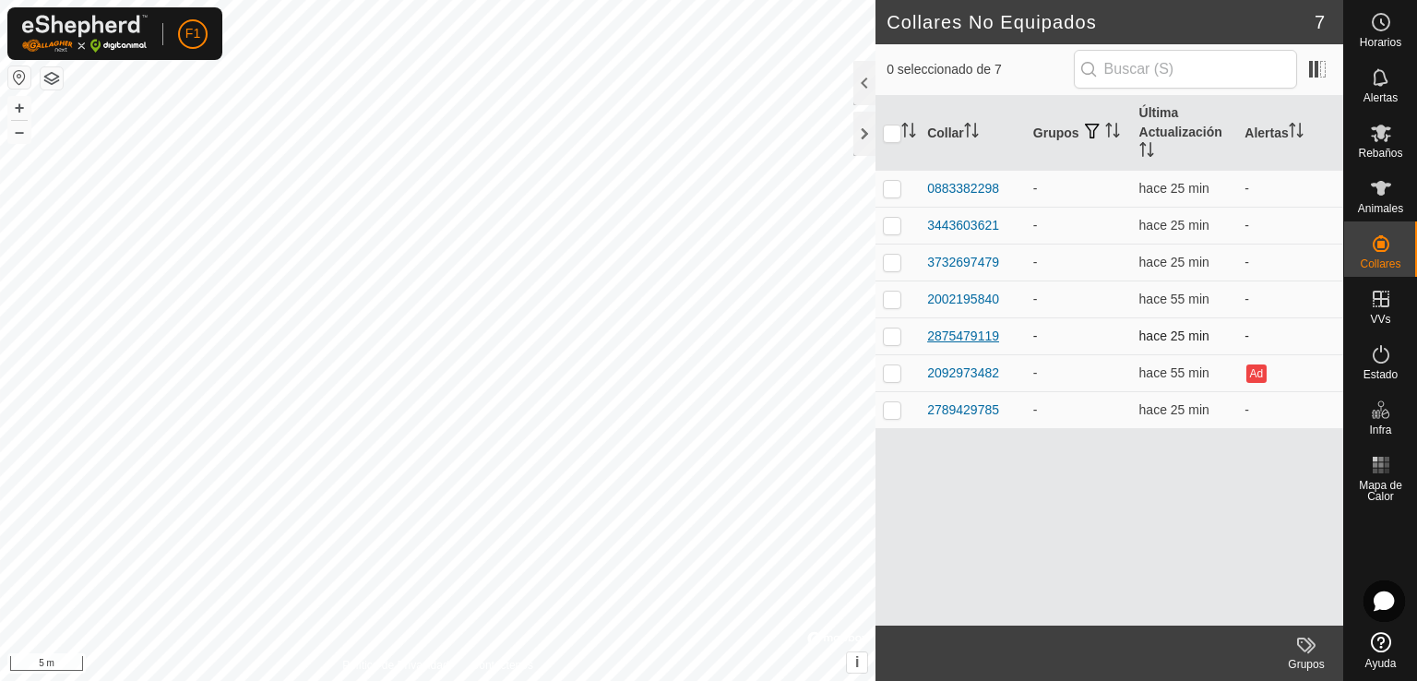
click at [953, 333] on div "2875479119" at bounding box center [963, 336] width 72 height 19
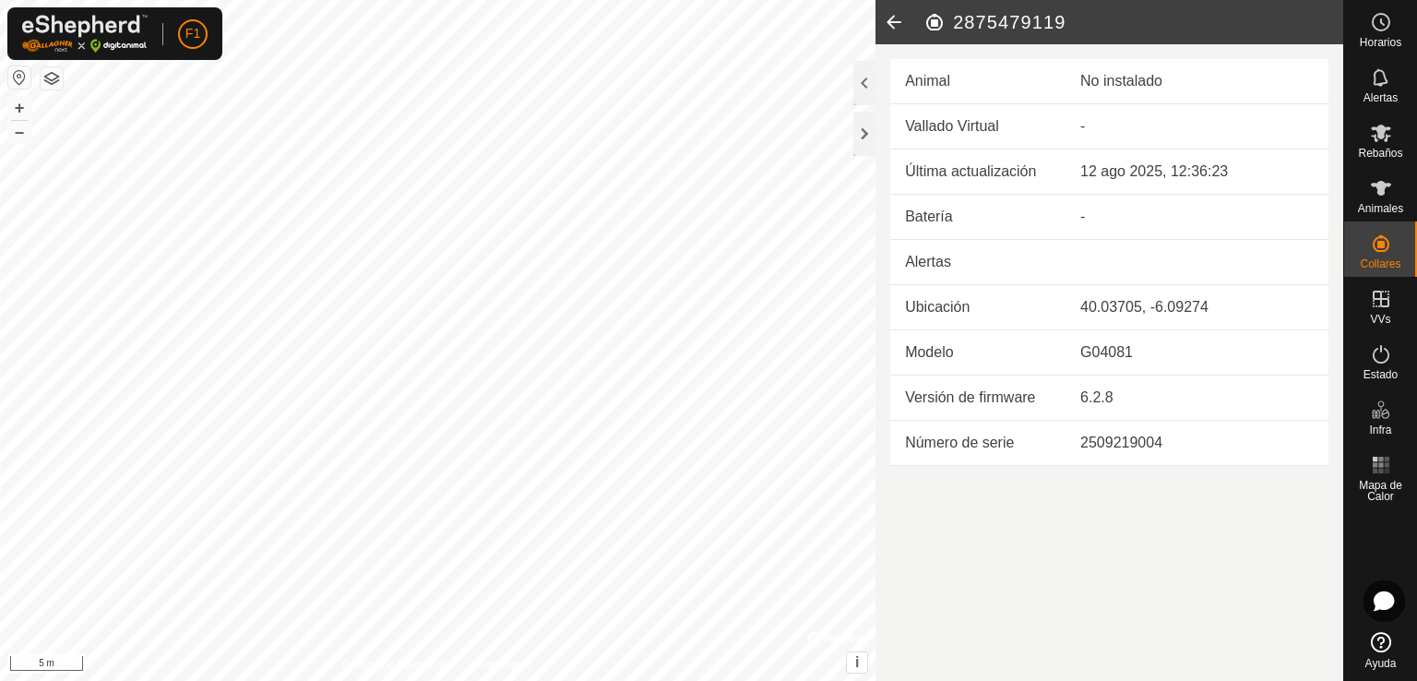
click at [900, 15] on icon at bounding box center [893, 22] width 37 height 44
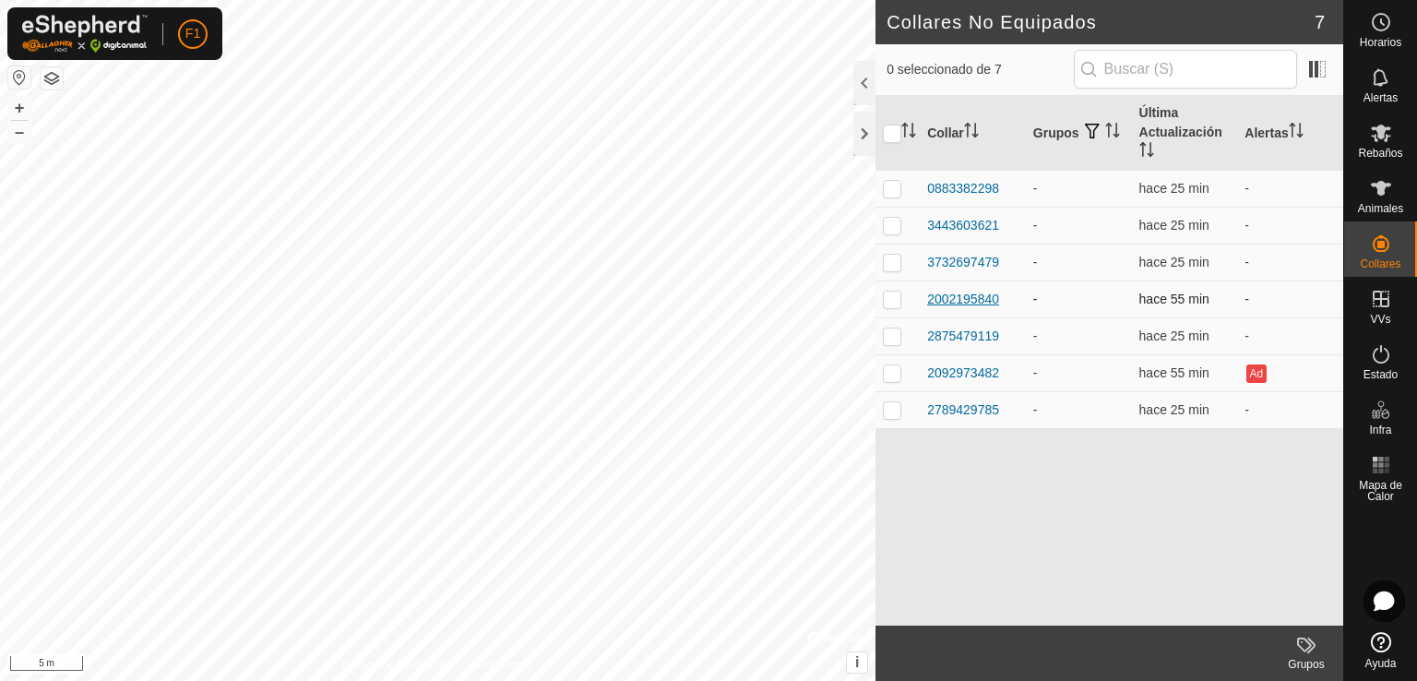
click at [967, 291] on div "2002195840" at bounding box center [963, 299] width 72 height 19
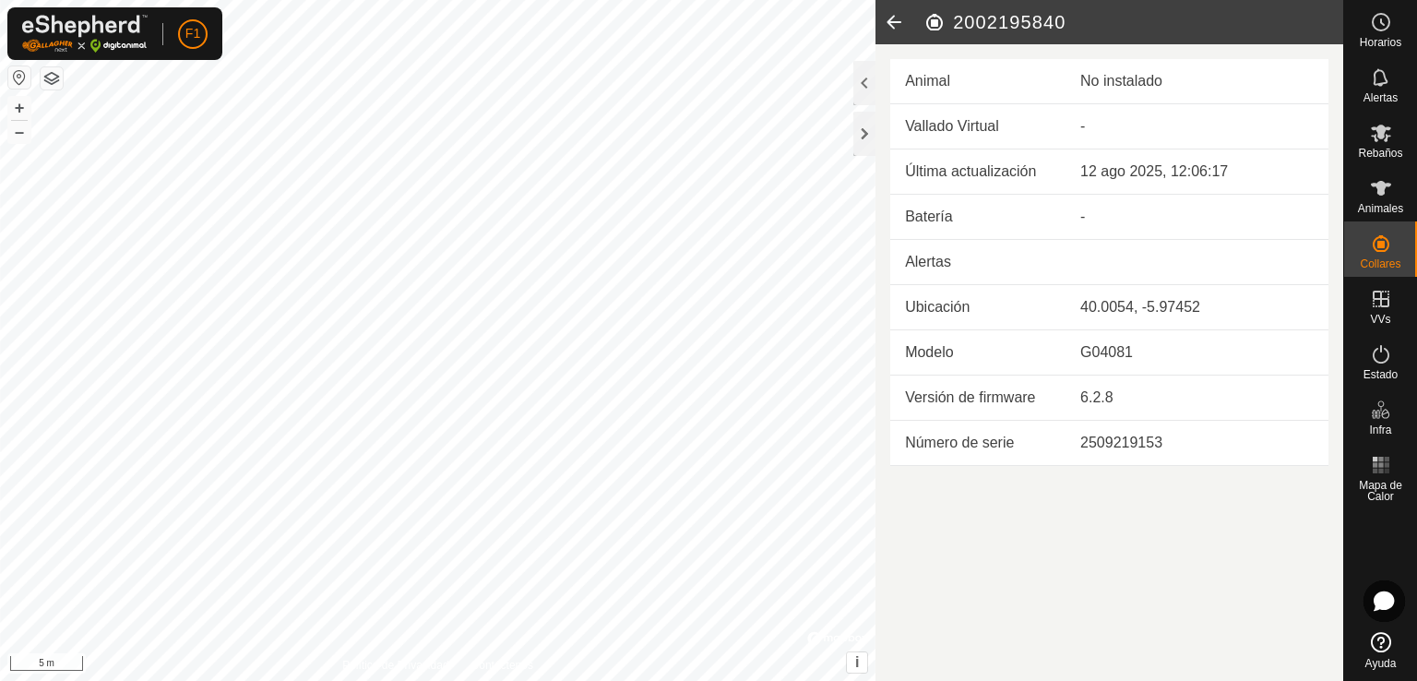
click at [902, 27] on icon at bounding box center [893, 22] width 37 height 44
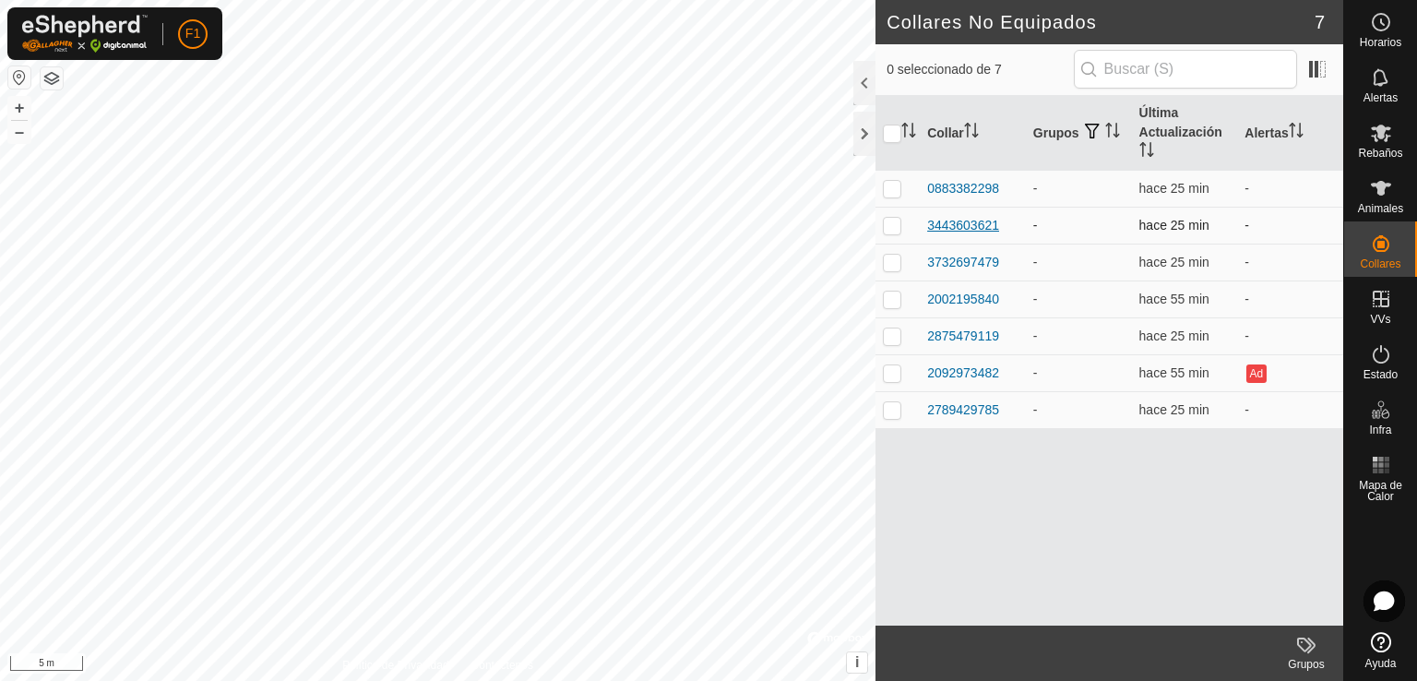
click at [974, 221] on div "3443603621" at bounding box center [963, 225] width 72 height 19
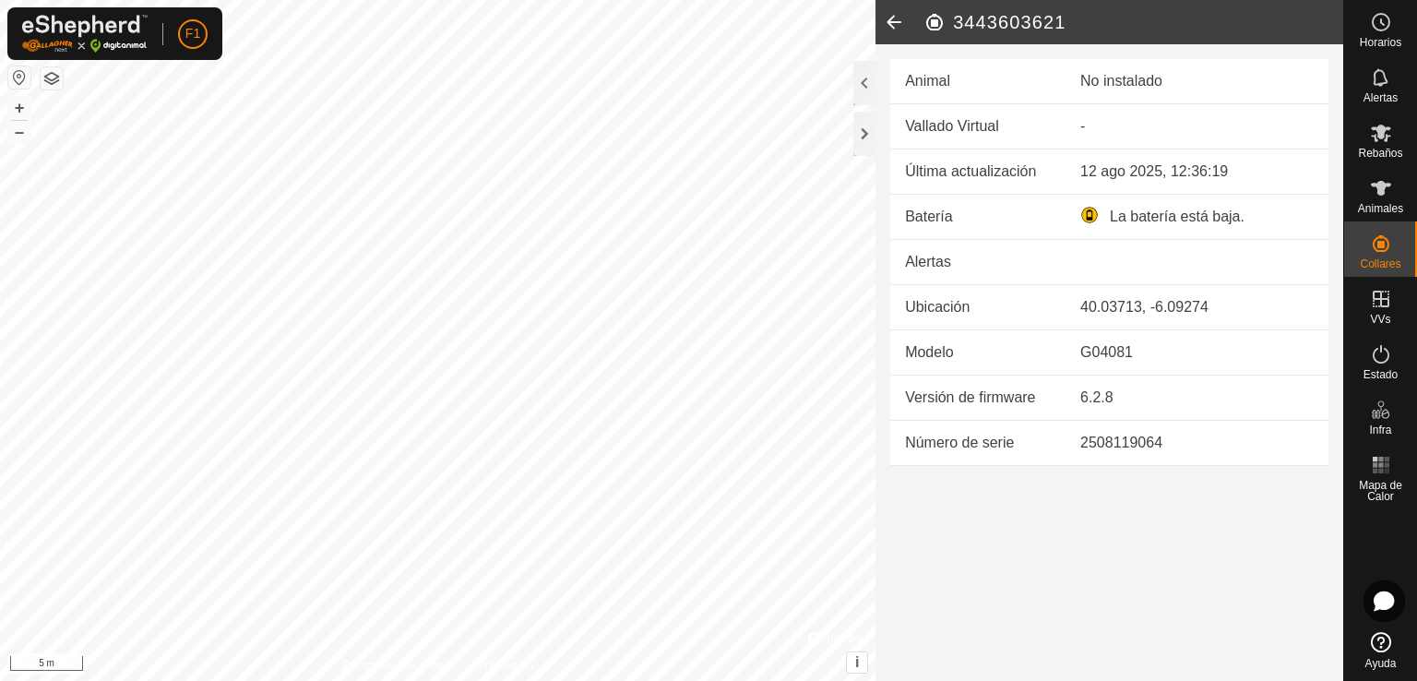
click at [896, 27] on icon at bounding box center [893, 22] width 37 height 44
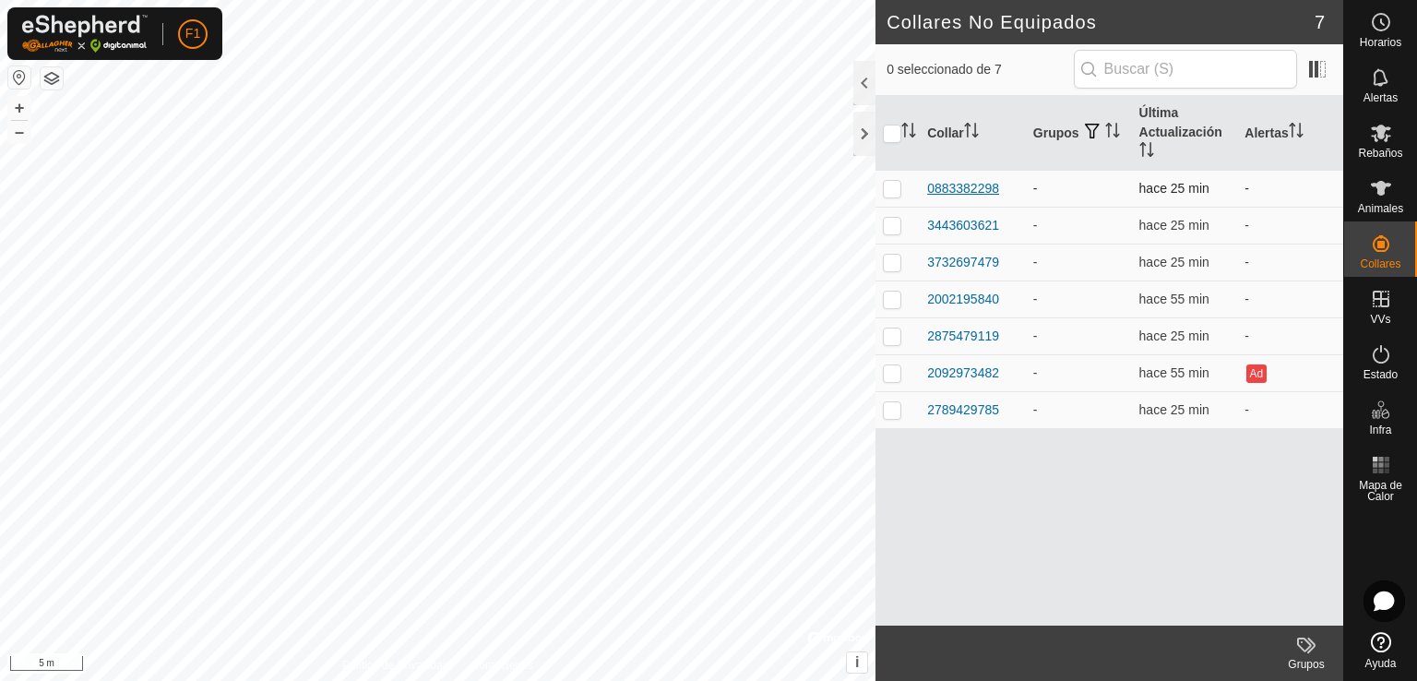
click at [992, 189] on div "0883382298" at bounding box center [963, 188] width 72 height 19
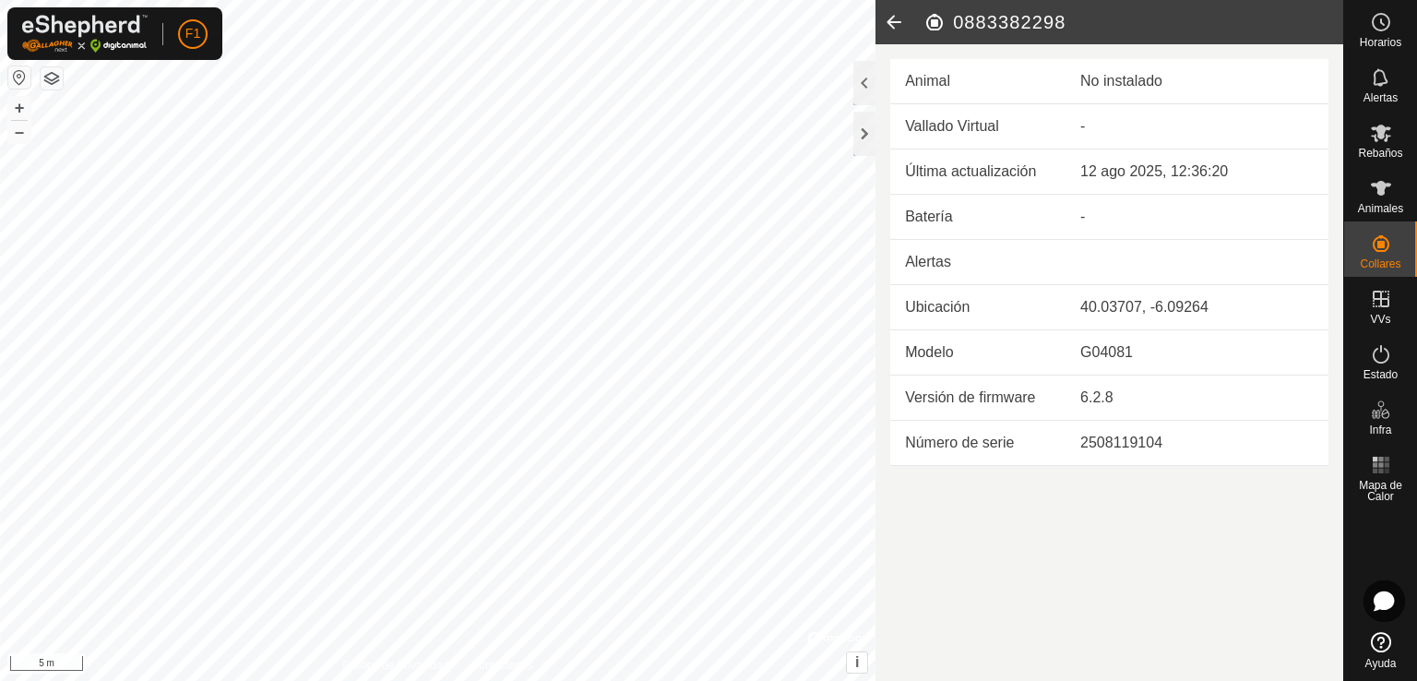
click at [896, 27] on icon at bounding box center [893, 22] width 37 height 44
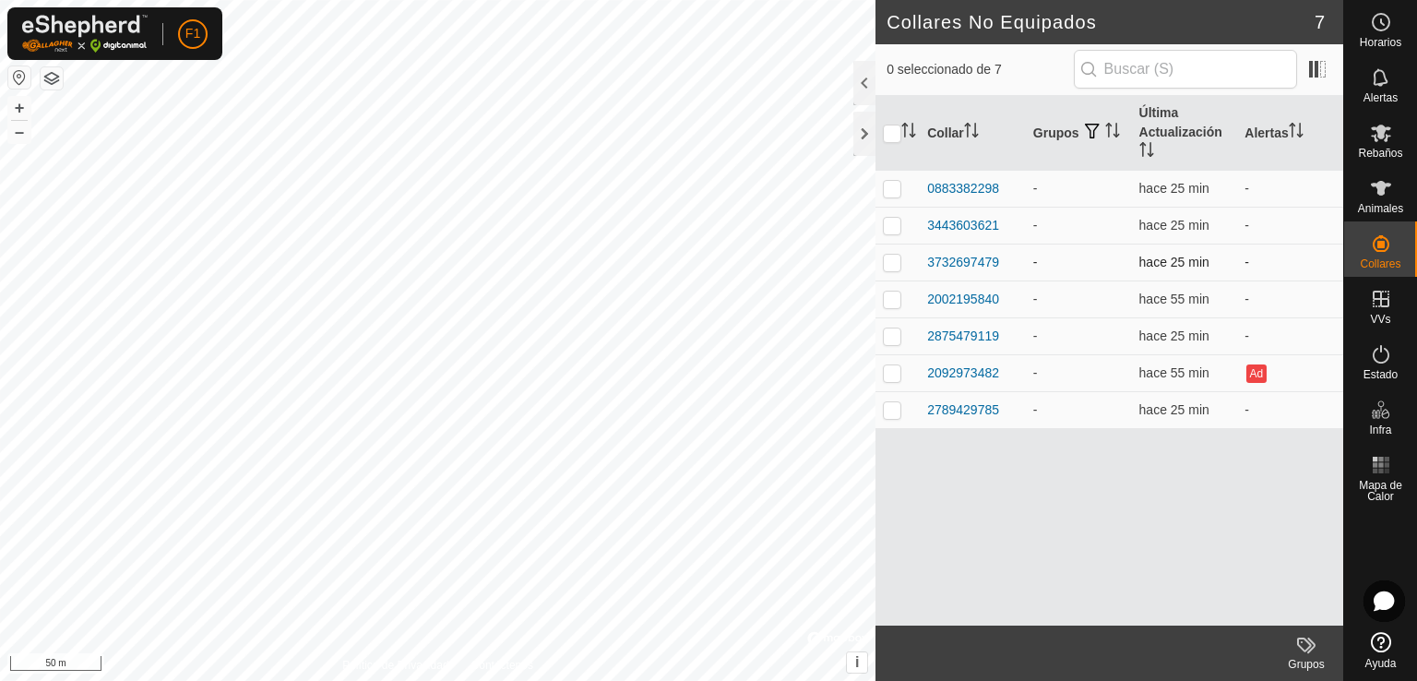
click at [943, 277] on div "Collares No Equipados 7 0 seleccionado de 7 Collar Grupos Última Actualización …" at bounding box center [671, 340] width 1343 height 681
click at [1410, 170] on div "Animales" at bounding box center [1380, 193] width 73 height 55
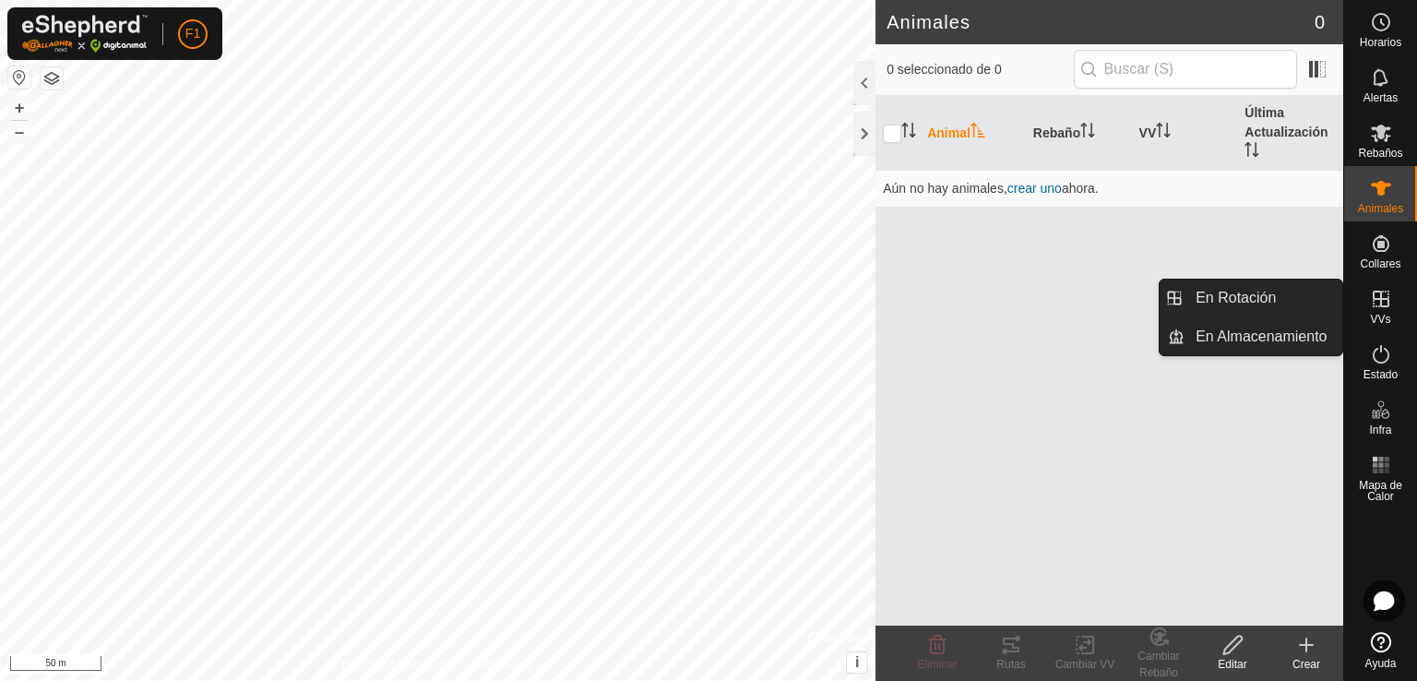
click at [1387, 316] on span "VVs" at bounding box center [1380, 319] width 20 height 11
click at [1253, 294] on link "En Rotación" at bounding box center [1263, 297] width 158 height 37
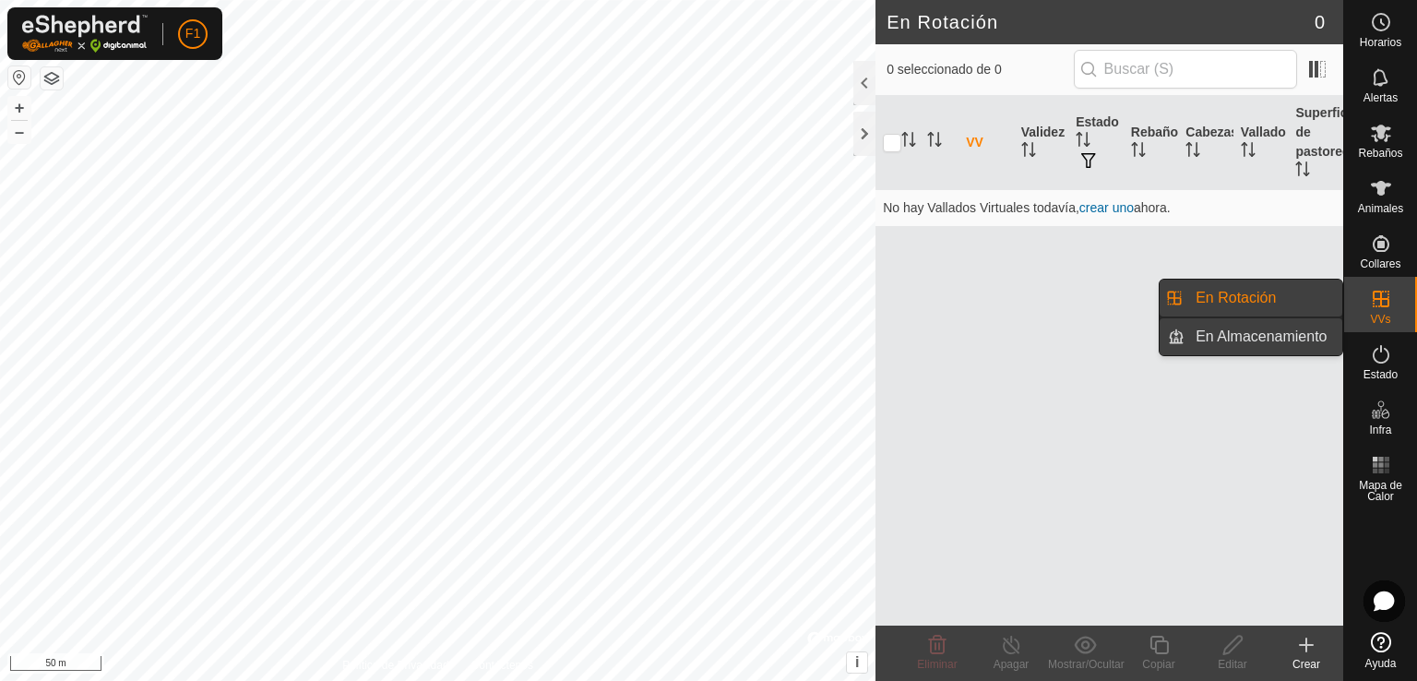
click at [1226, 345] on link "En Almacenamiento" at bounding box center [1263, 336] width 158 height 37
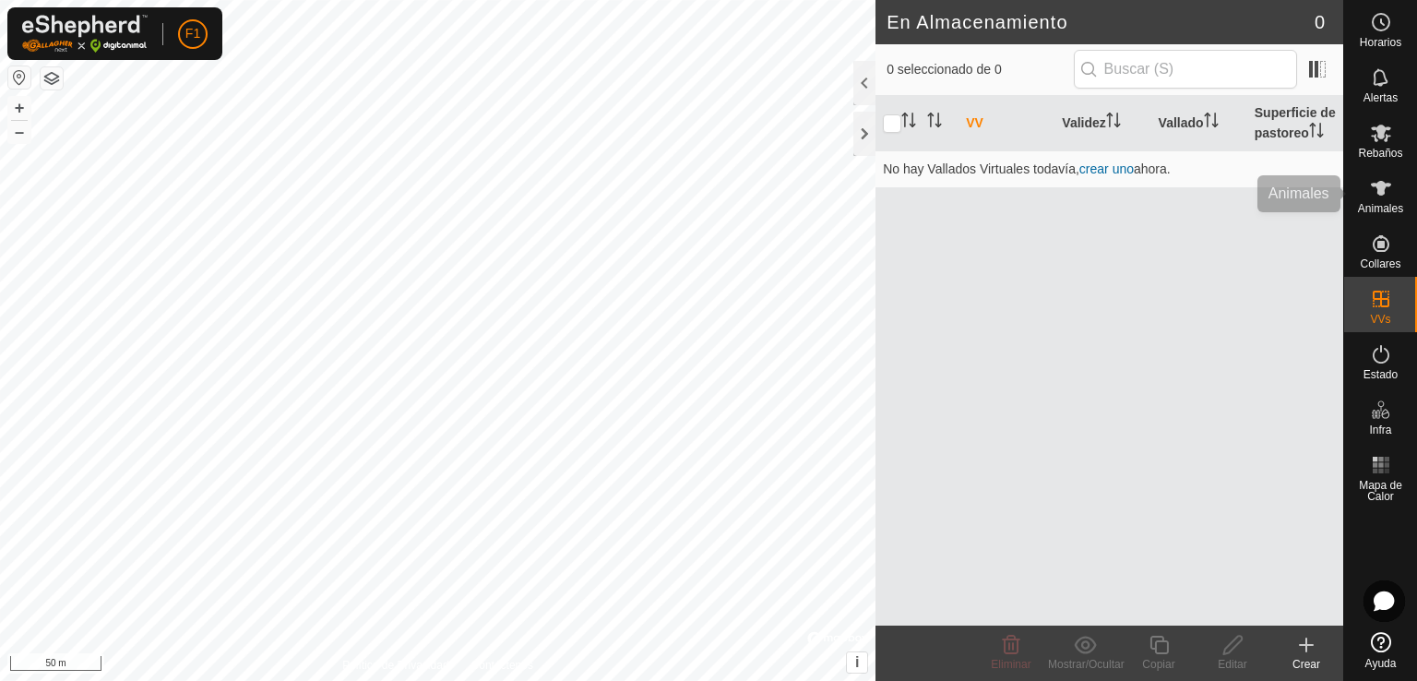
click at [1402, 203] on span "Animales" at bounding box center [1380, 208] width 45 height 11
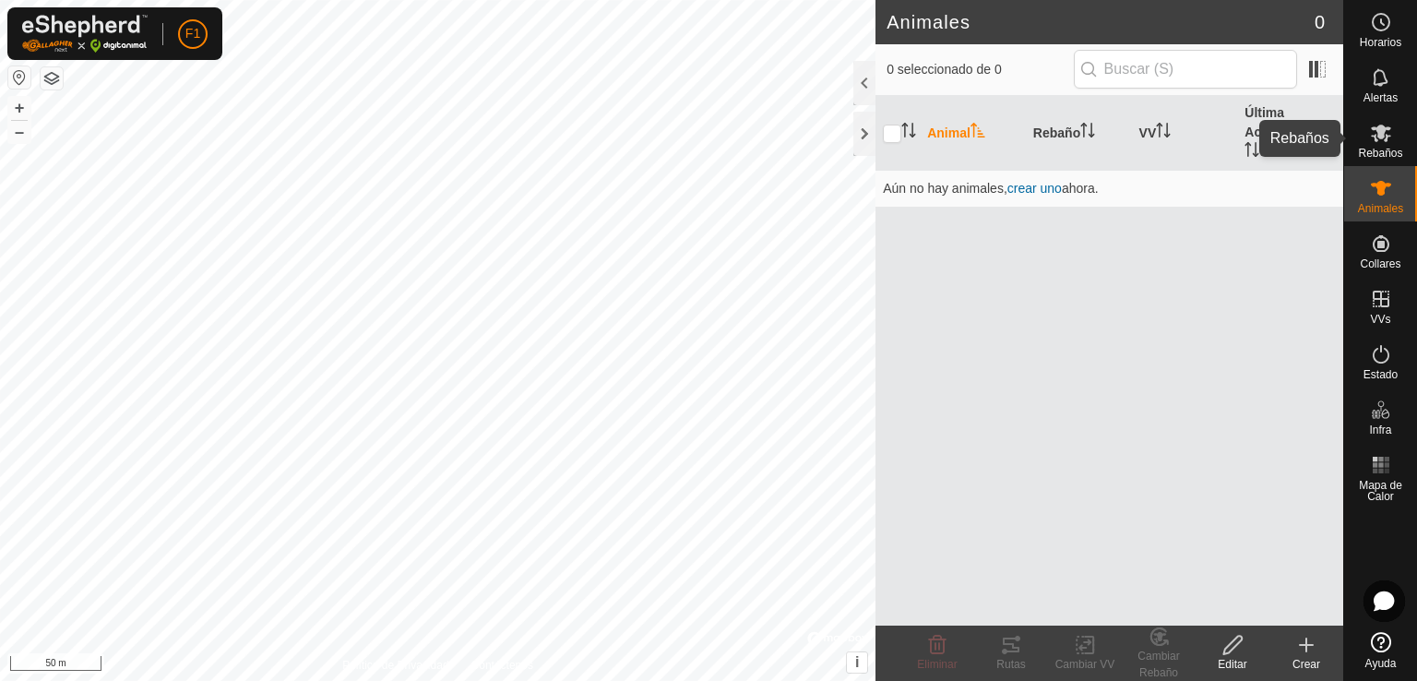
click at [1368, 129] on es-mob-svg-icon at bounding box center [1380, 133] width 33 height 30
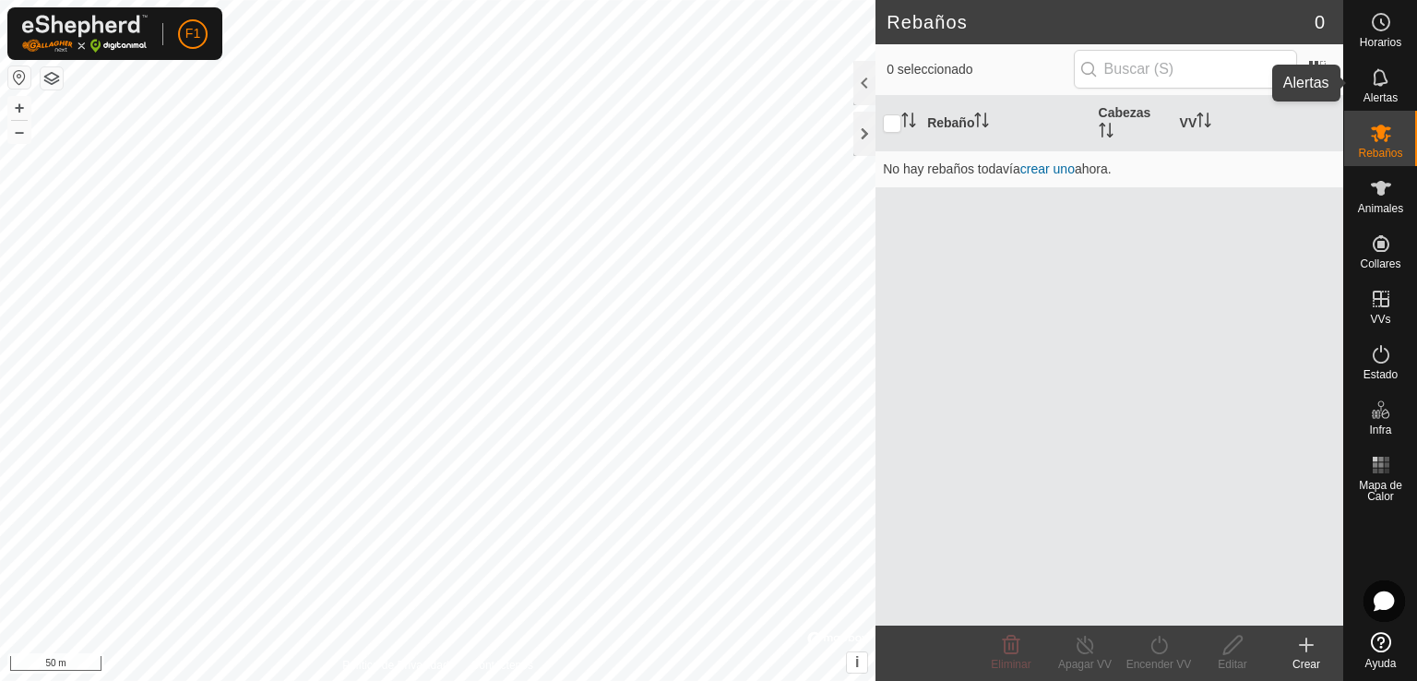
click at [1394, 74] on es-notification-svg-icon at bounding box center [1380, 78] width 33 height 30
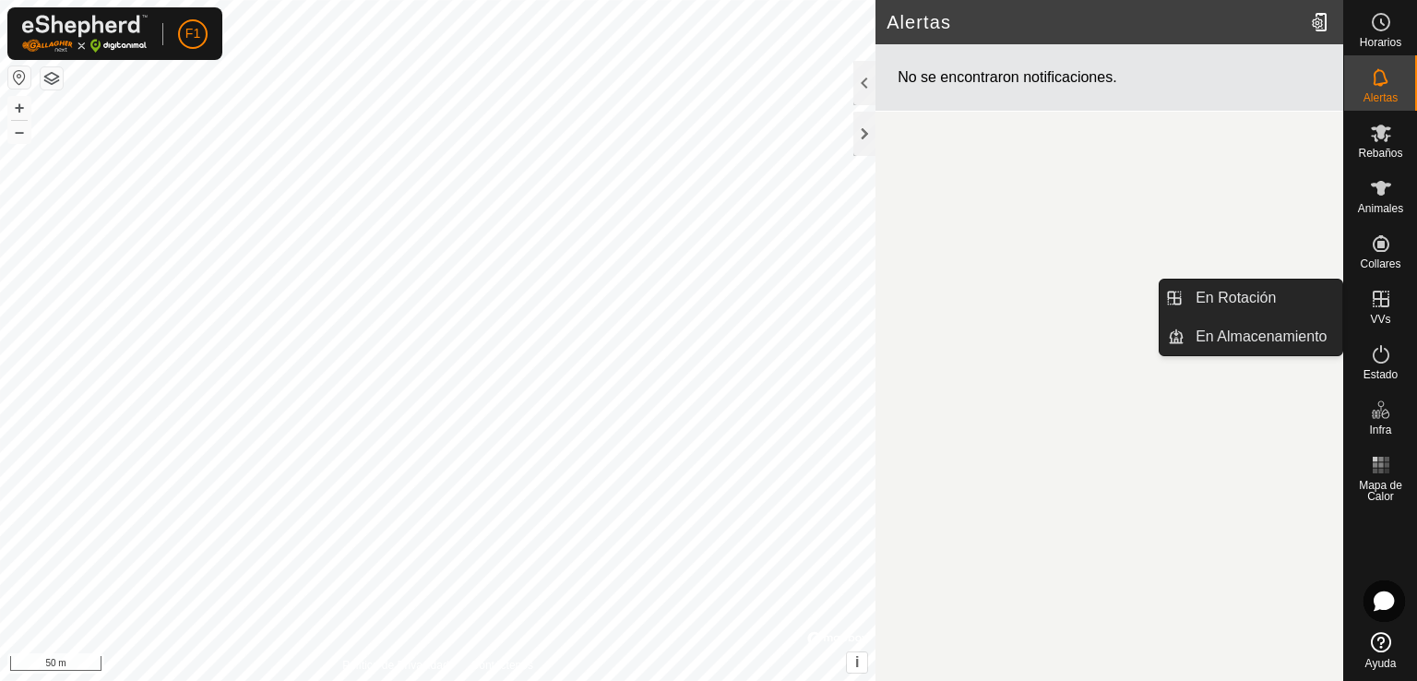
click at [1377, 315] on span "VVs" at bounding box center [1380, 319] width 20 height 11
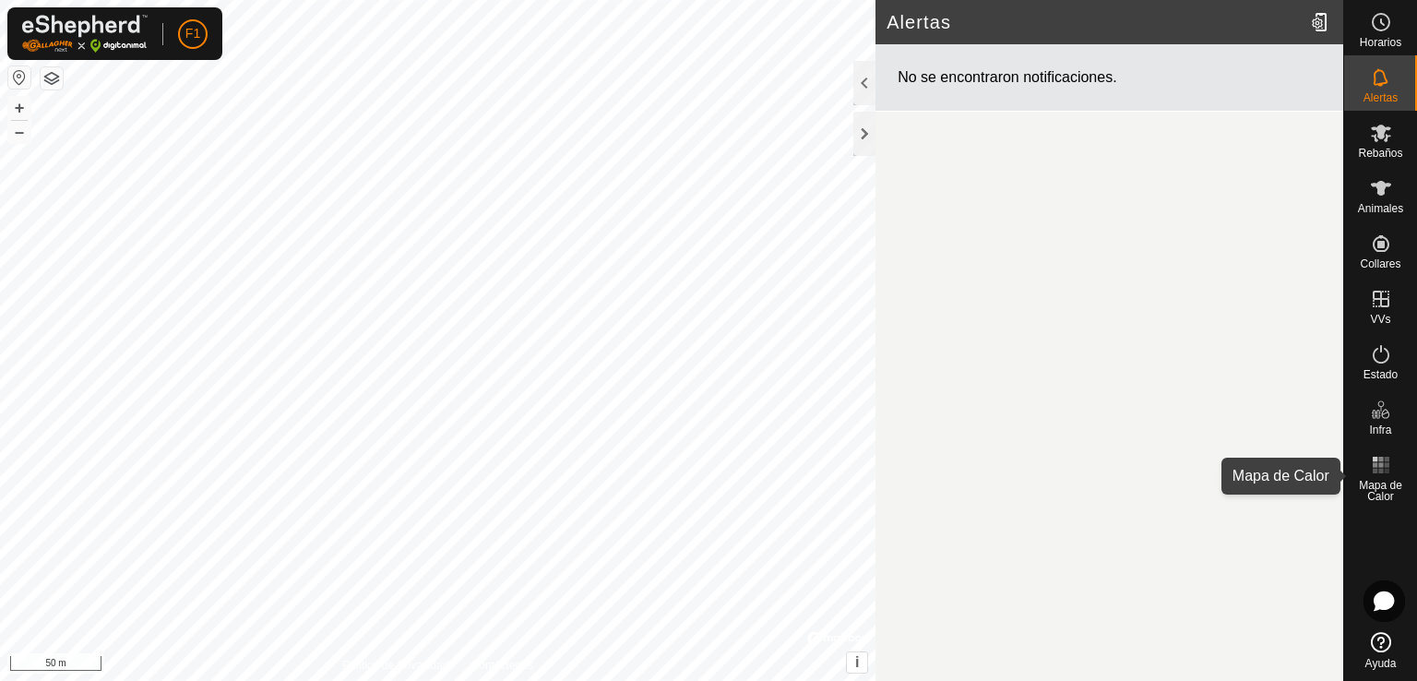
click at [1376, 503] on div "Mapa de Calor" at bounding box center [1380, 476] width 73 height 66
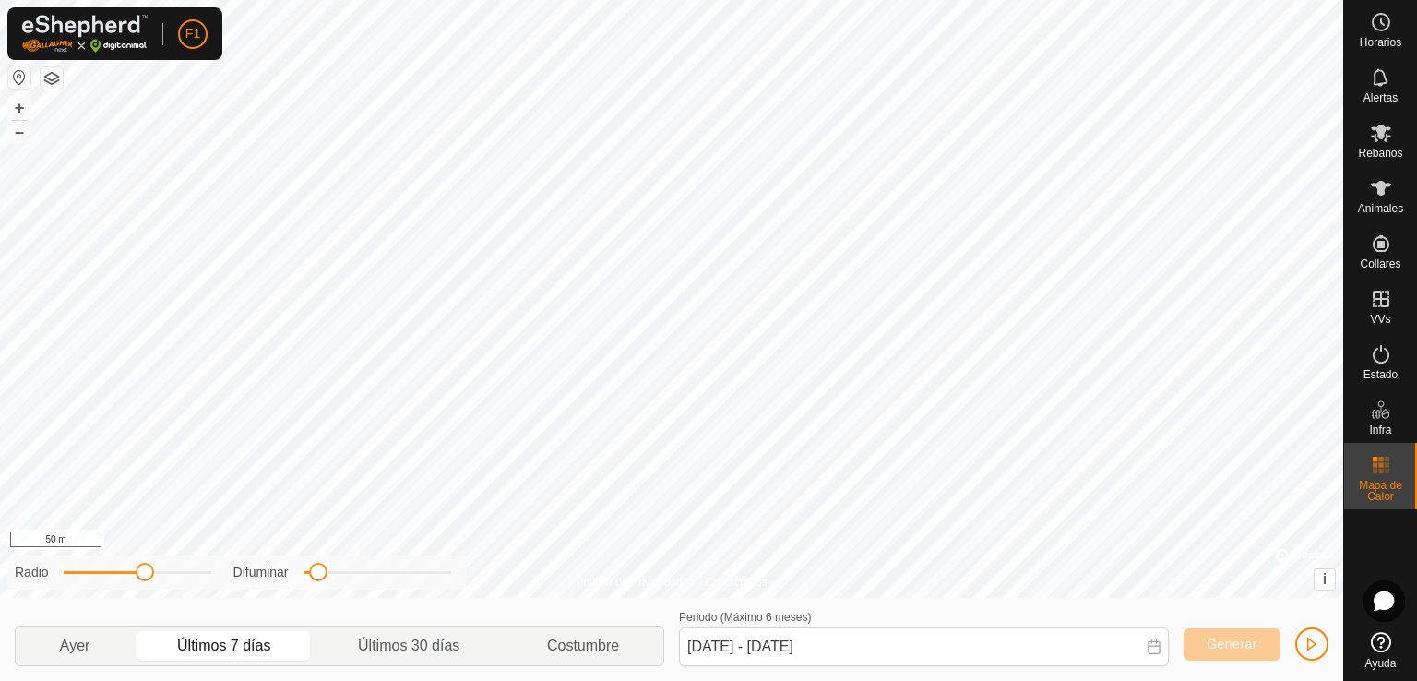
click at [410, 576] on div "Política de Privacidad Contáctenos + – ⇧ i © Mapbox , © OpenStreetMap , Improve…" at bounding box center [671, 340] width 1343 height 681
